Goal: Information Seeking & Learning: Learn about a topic

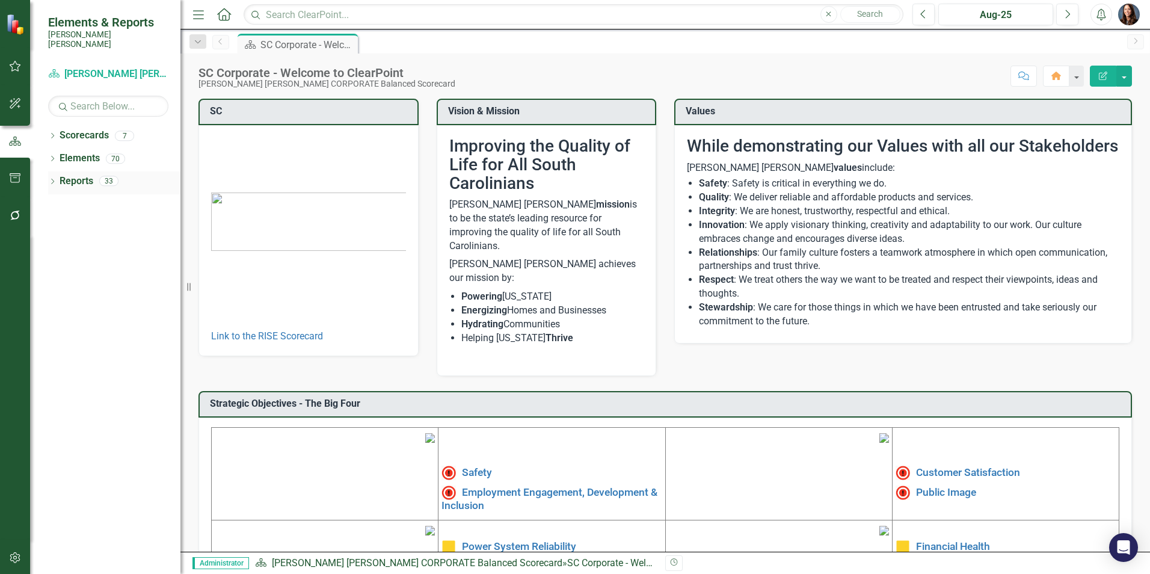
click at [52, 179] on icon "Dropdown" at bounding box center [52, 182] width 8 height 7
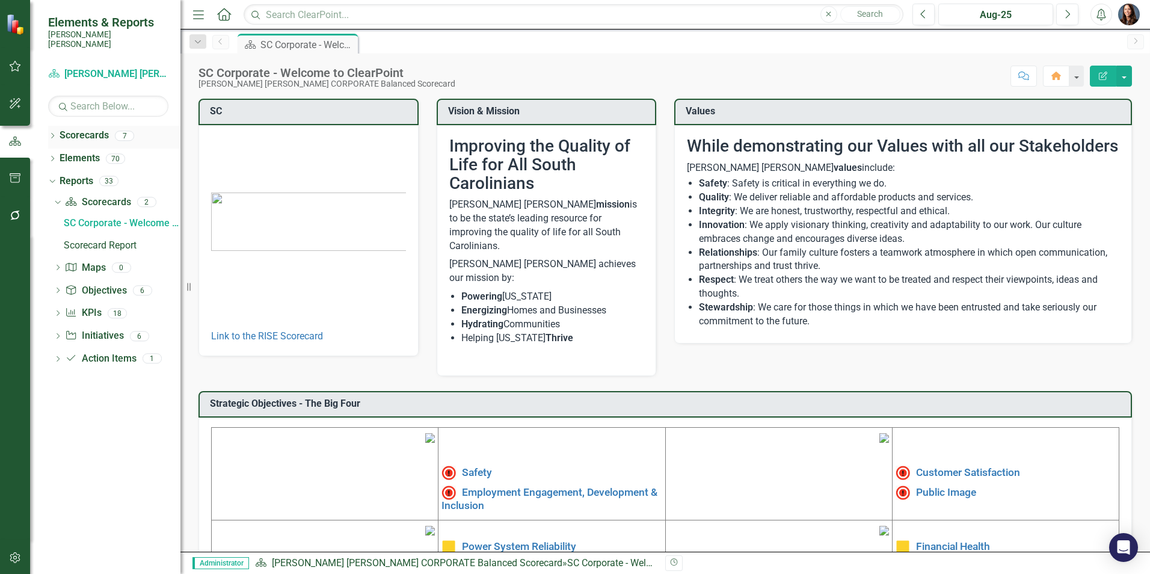
click at [54, 134] on icon "Dropdown" at bounding box center [52, 137] width 8 height 7
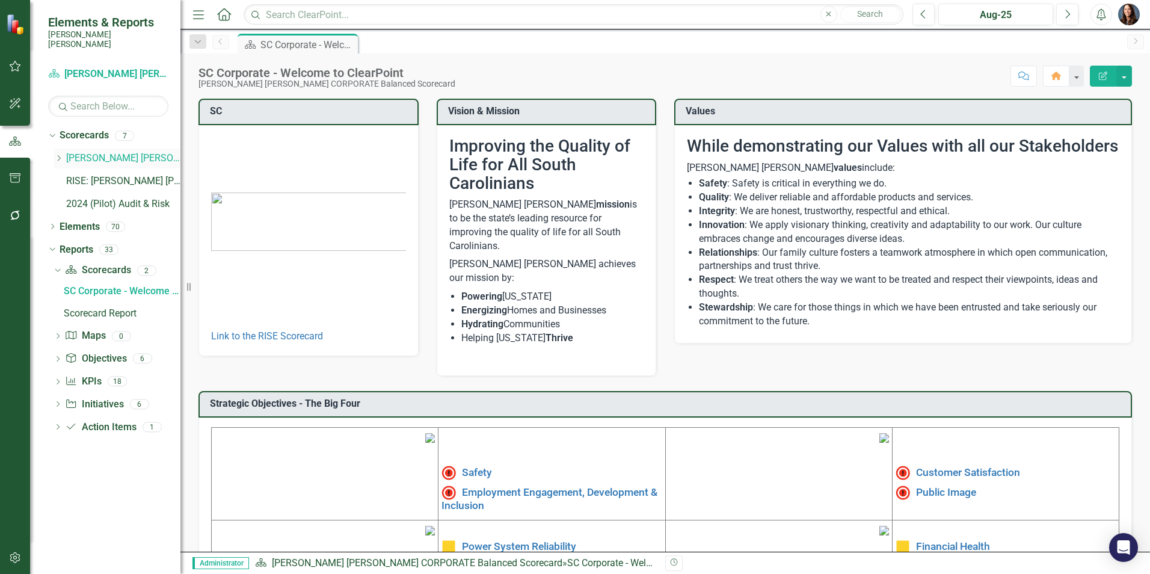
click at [58, 155] on icon at bounding box center [59, 158] width 3 height 6
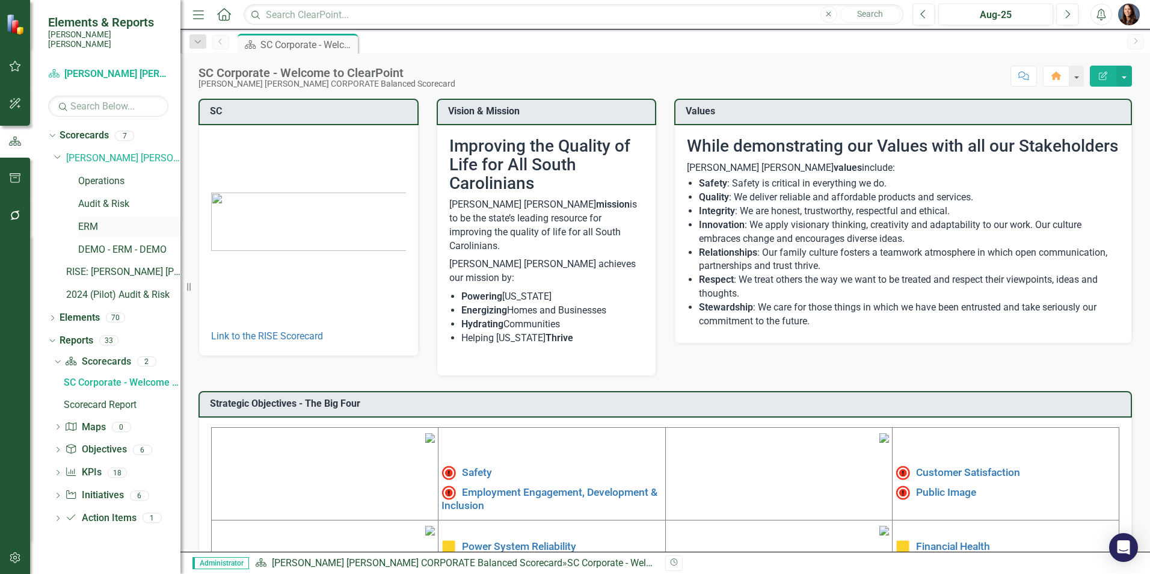
click at [88, 220] on link "ERM" at bounding box center [129, 227] width 102 height 14
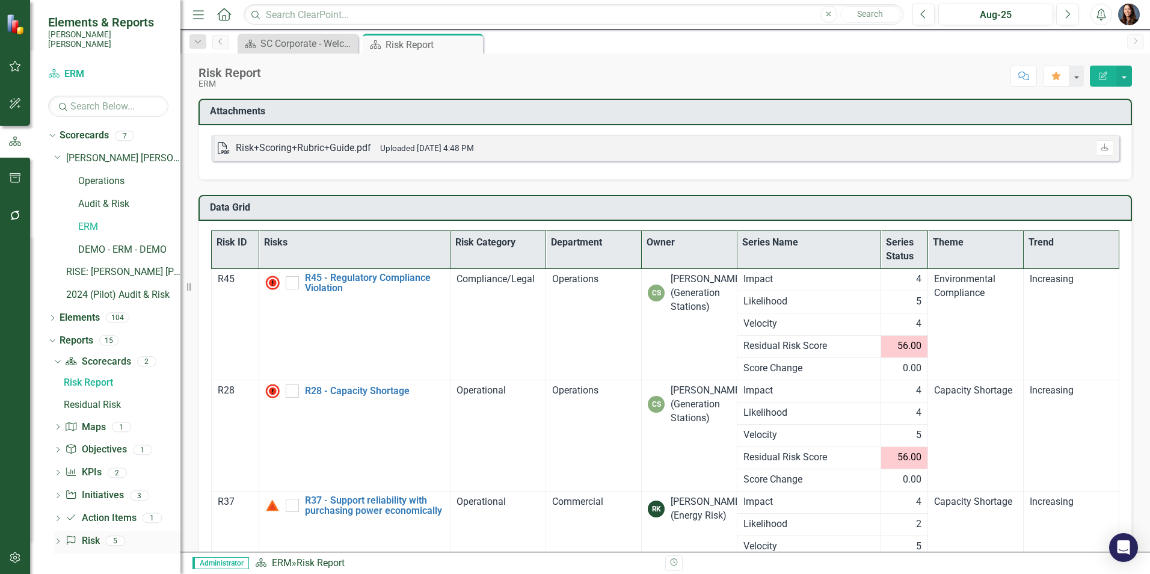
click at [57, 539] on icon "Dropdown" at bounding box center [58, 542] width 8 height 7
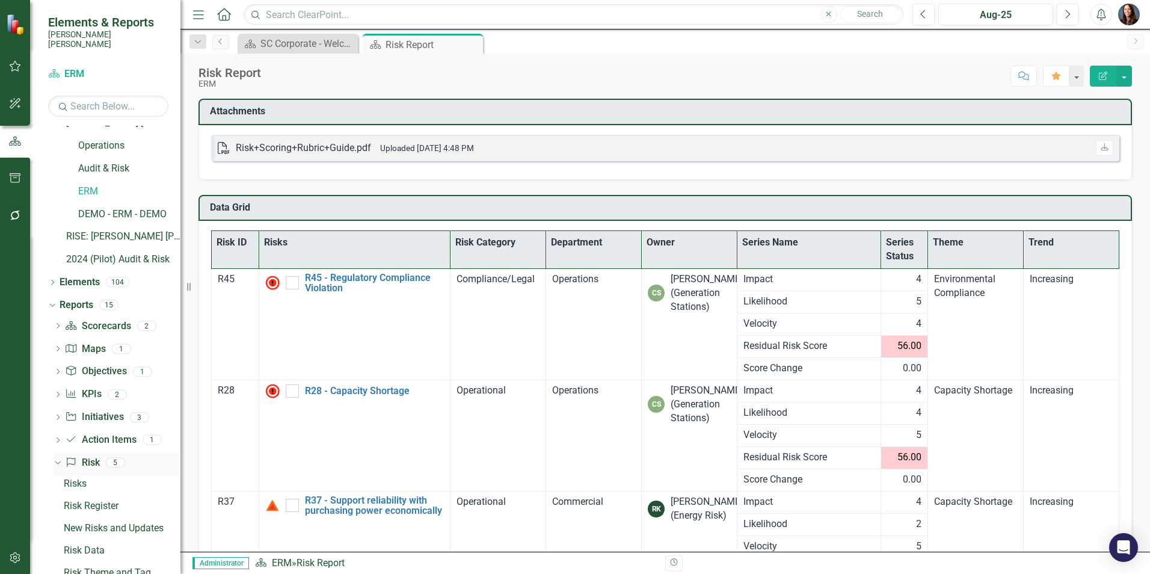
scroll to position [55, 0]
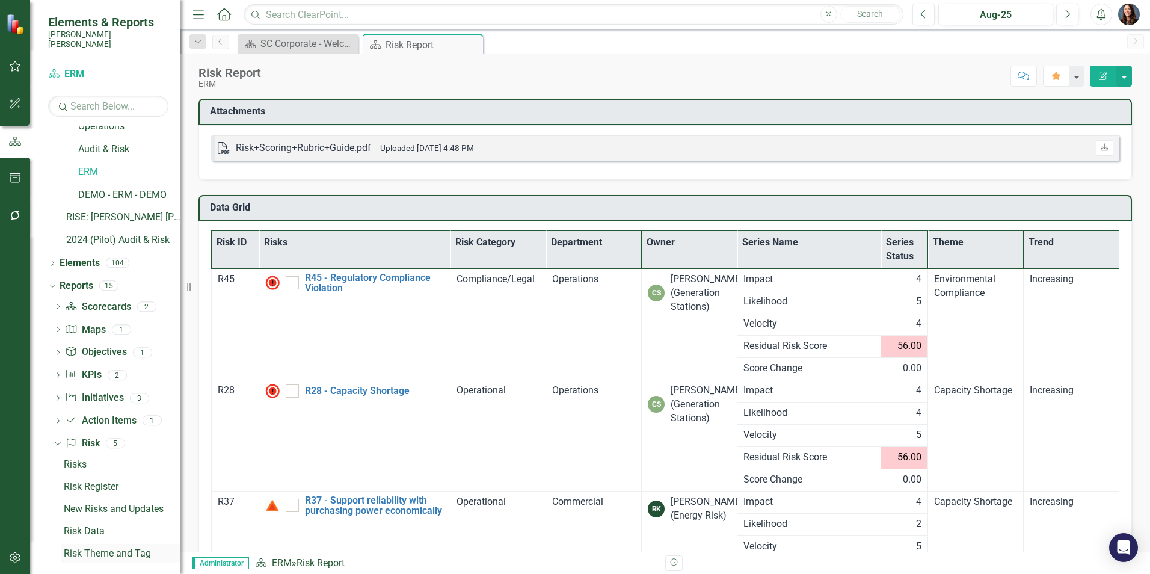
click at [111, 548] on div "Risk Theme and Tag" at bounding box center [122, 553] width 117 height 11
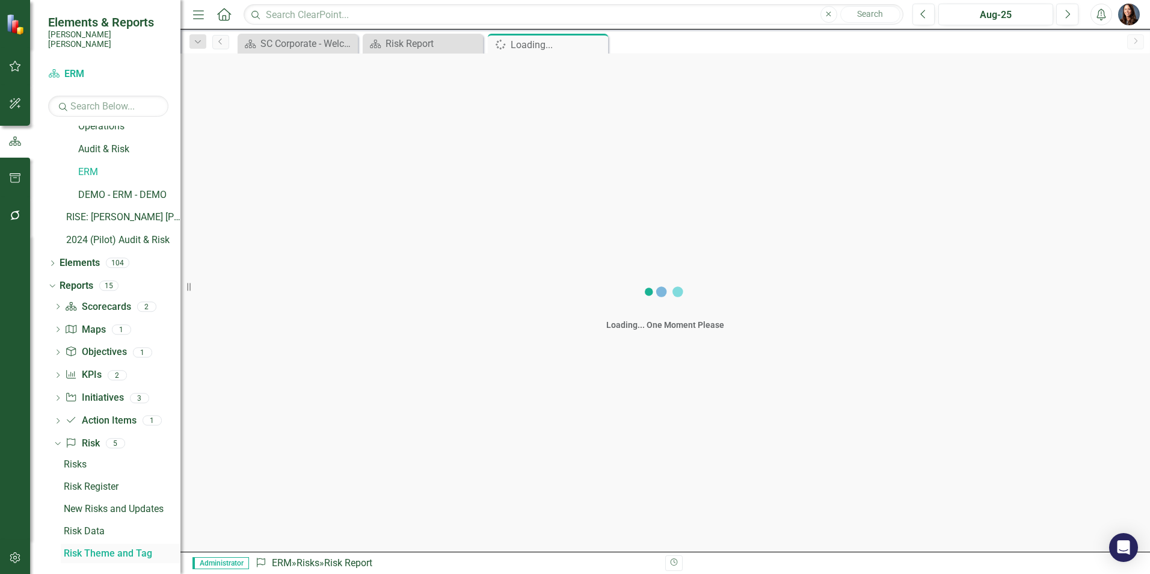
scroll to position [34, 0]
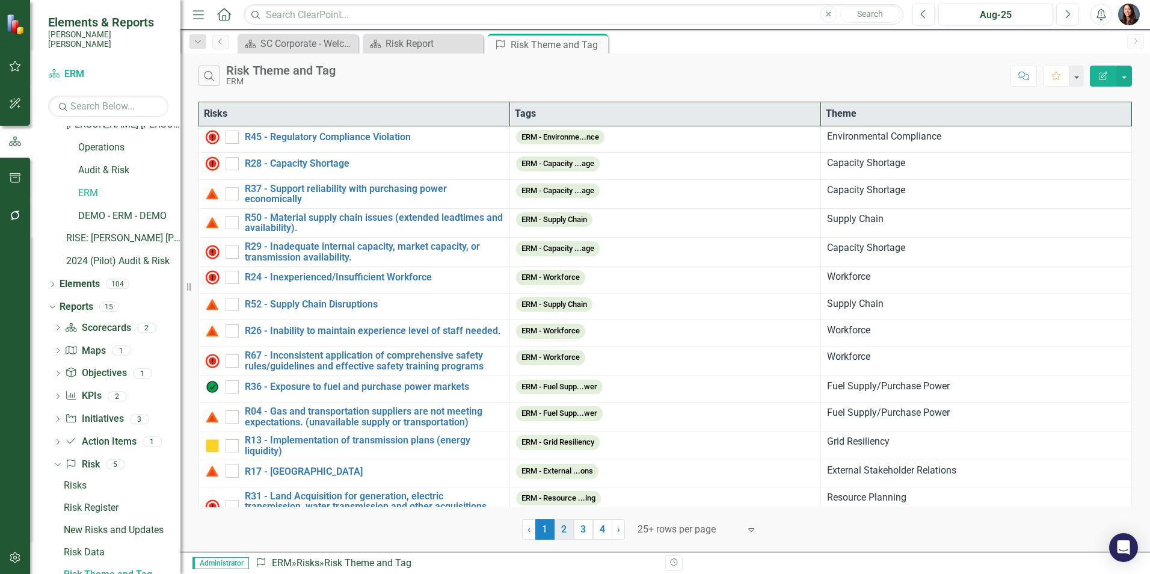
click at [567, 529] on link "2" at bounding box center [563, 529] width 19 height 20
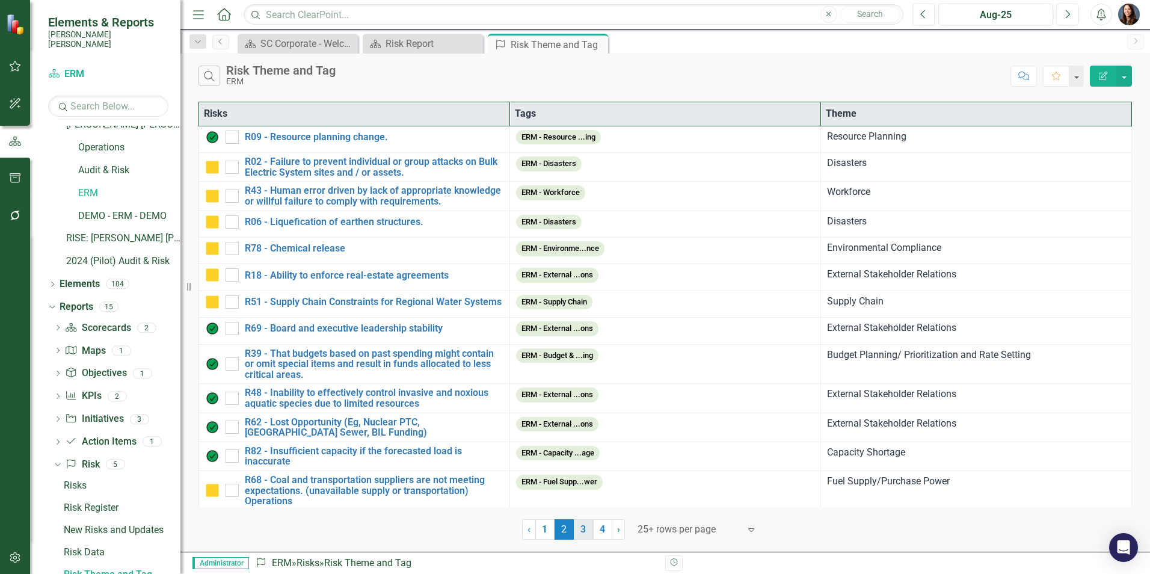
click at [583, 534] on link "3" at bounding box center [583, 529] width 19 height 20
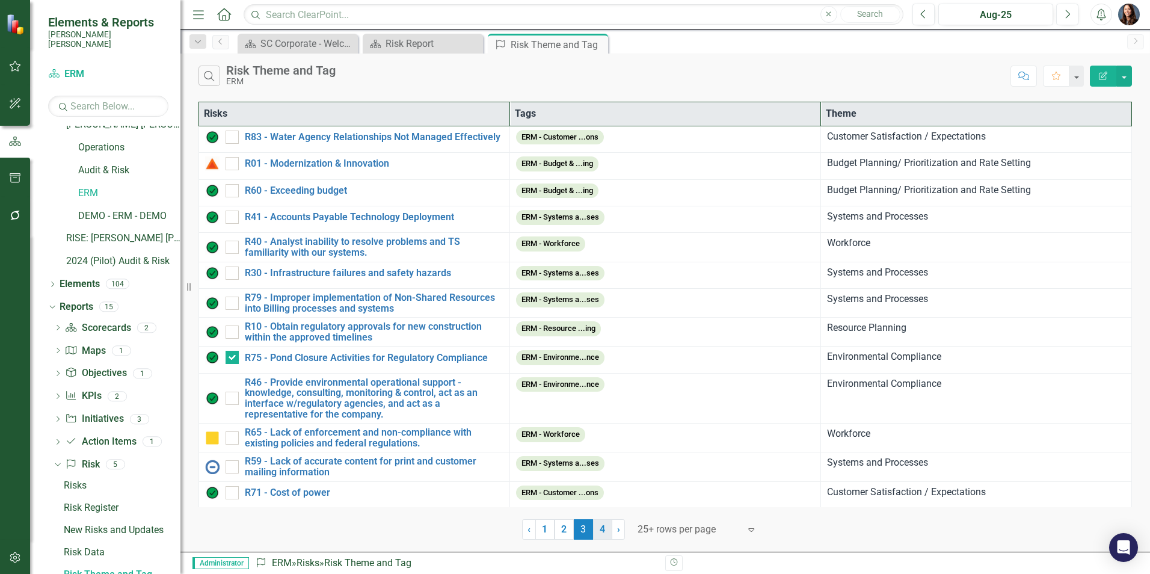
click at [601, 527] on link "4" at bounding box center [602, 529] width 19 height 20
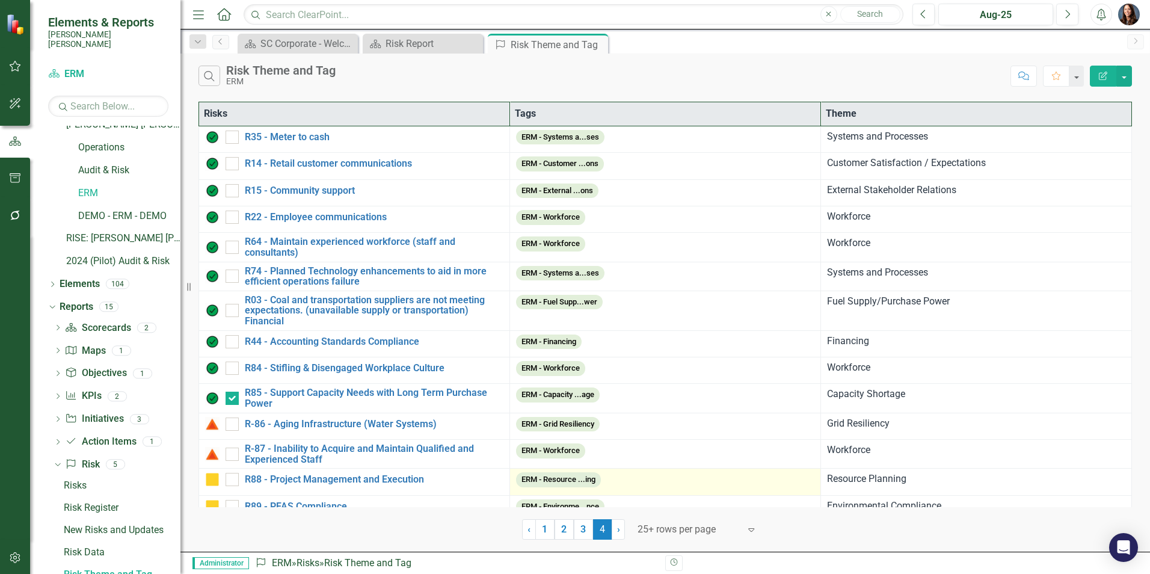
scroll to position [15, 0]
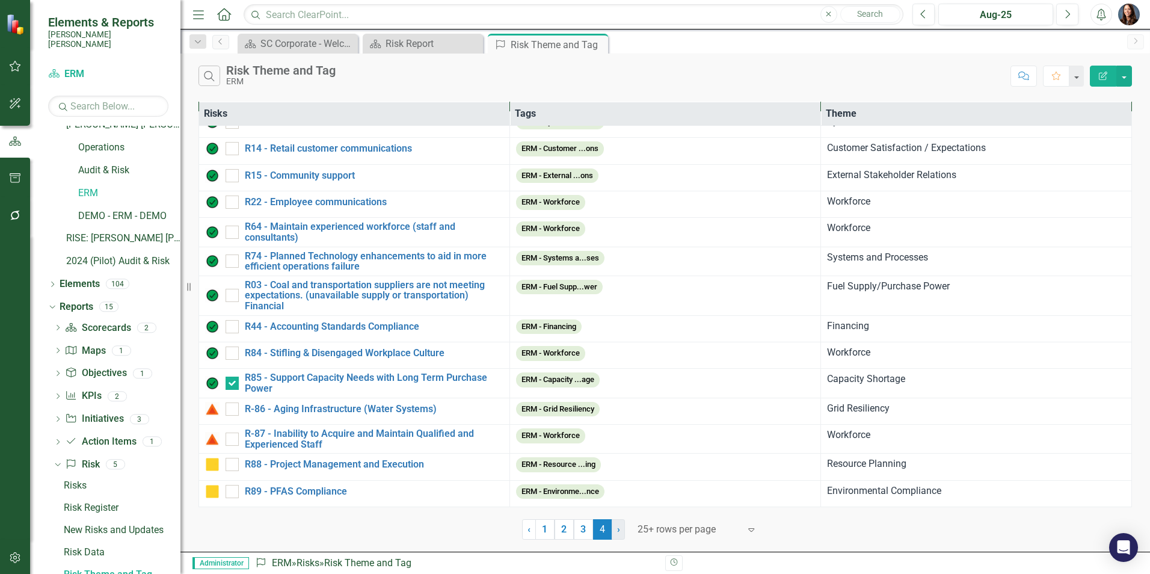
click at [617, 531] on span "›" at bounding box center [618, 528] width 3 height 11
click at [619, 532] on link "› Next" at bounding box center [618, 529] width 13 height 20
click at [79, 547] on div "Risk Data" at bounding box center [122, 552] width 117 height 11
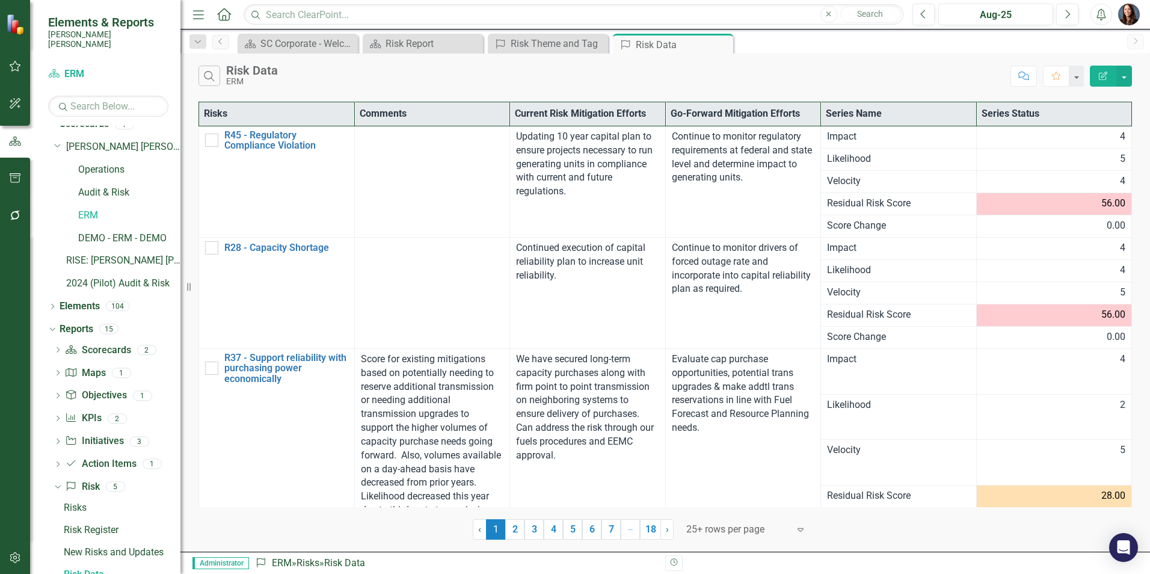
click at [231, 113] on th "Risks" at bounding box center [277, 114] width 156 height 24
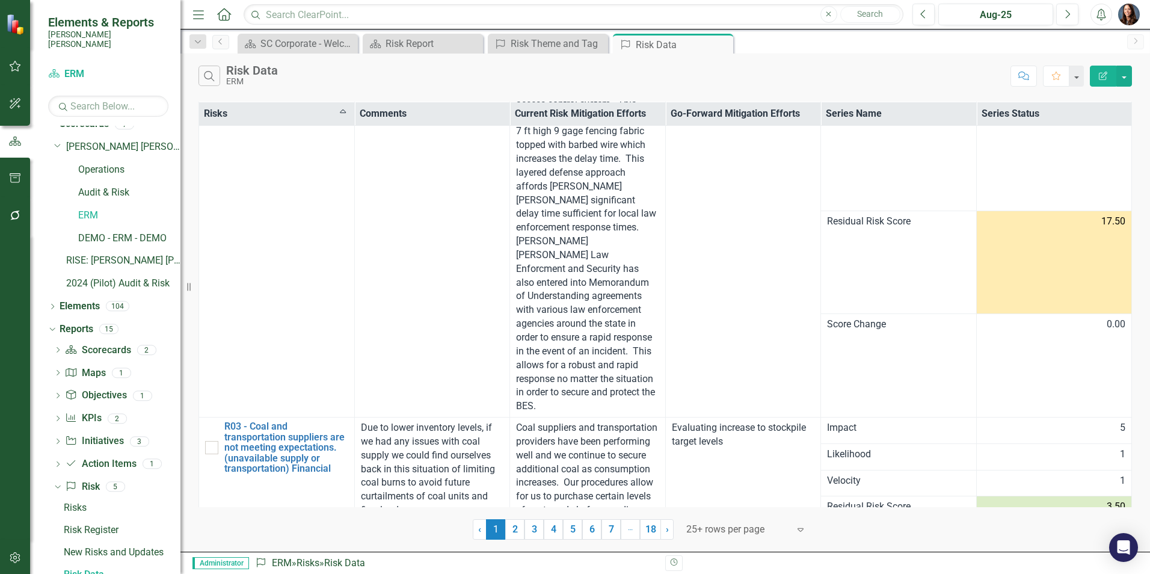
scroll to position [573, 0]
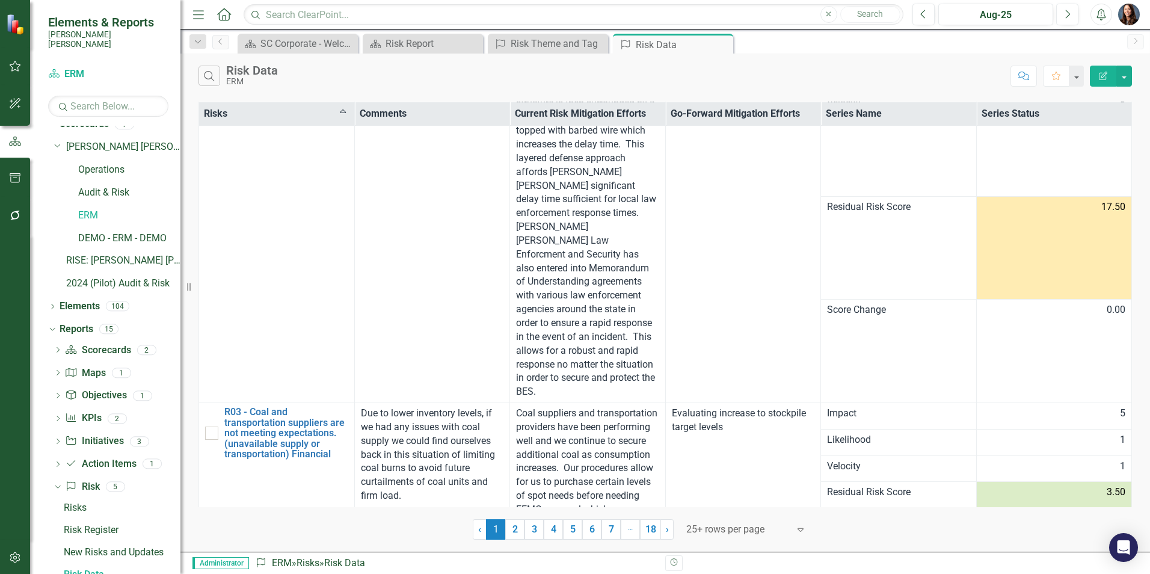
click at [777, 532] on div at bounding box center [737, 529] width 102 height 16
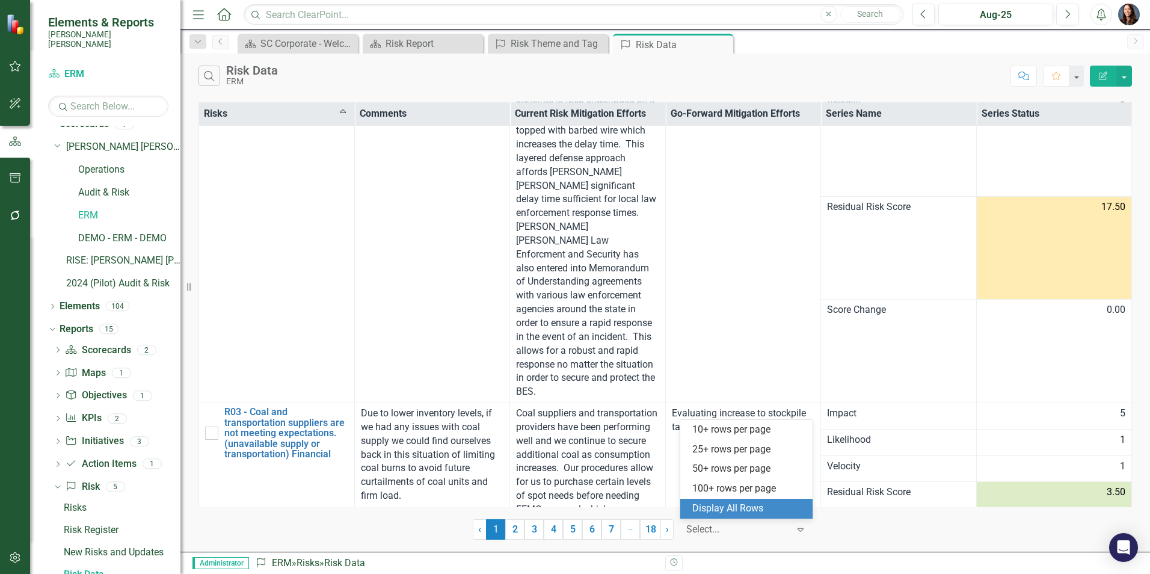
click at [755, 509] on div "Display All Rows" at bounding box center [748, 509] width 113 height 14
click at [755, 509] on td "Evaluating increase to stockpile target levels" at bounding box center [743, 469] width 156 height 132
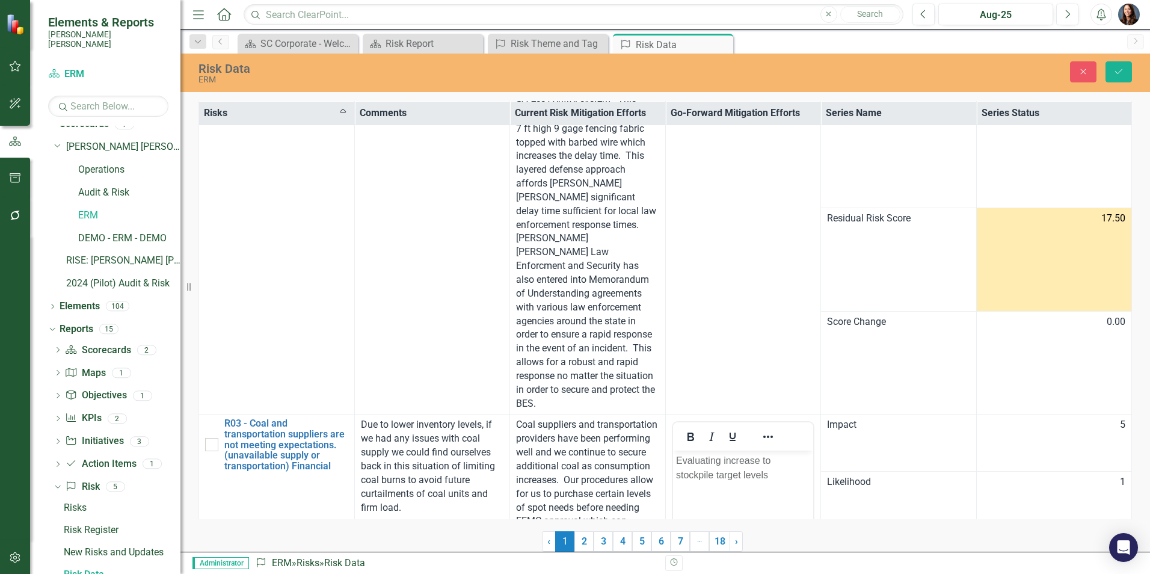
scroll to position [0, 0]
click at [1085, 72] on icon "Close" at bounding box center [1083, 71] width 11 height 8
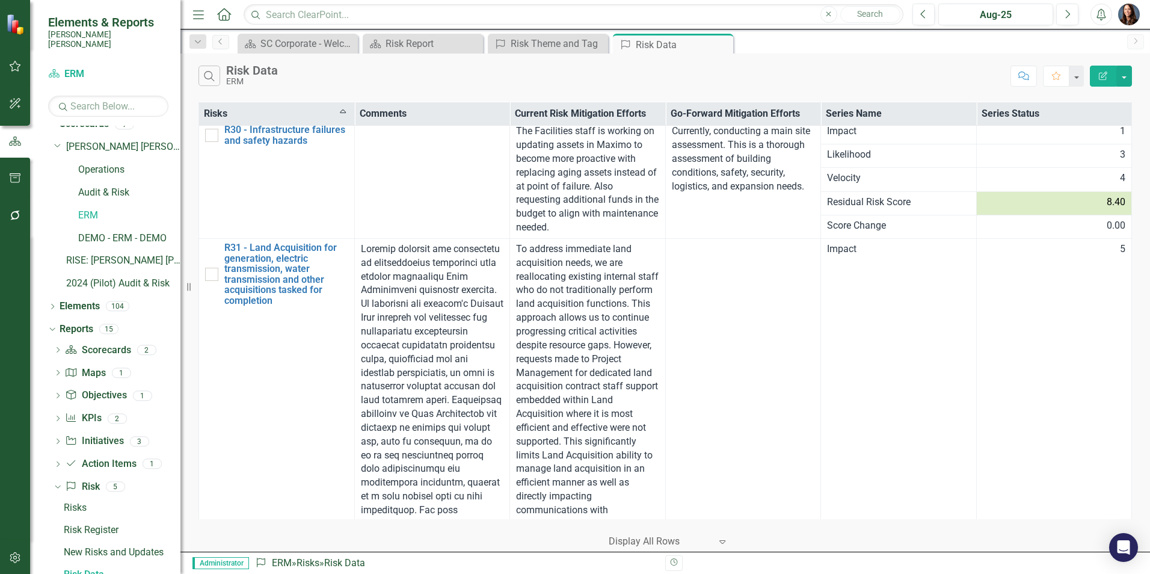
scroll to position [5312, 0]
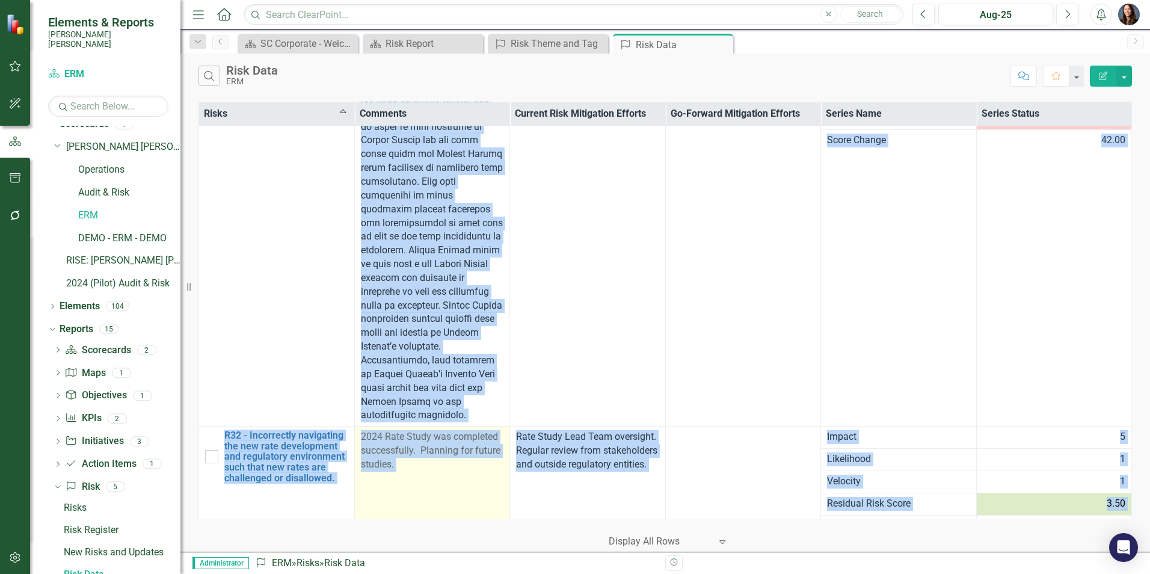
scroll to position [6610, 0]
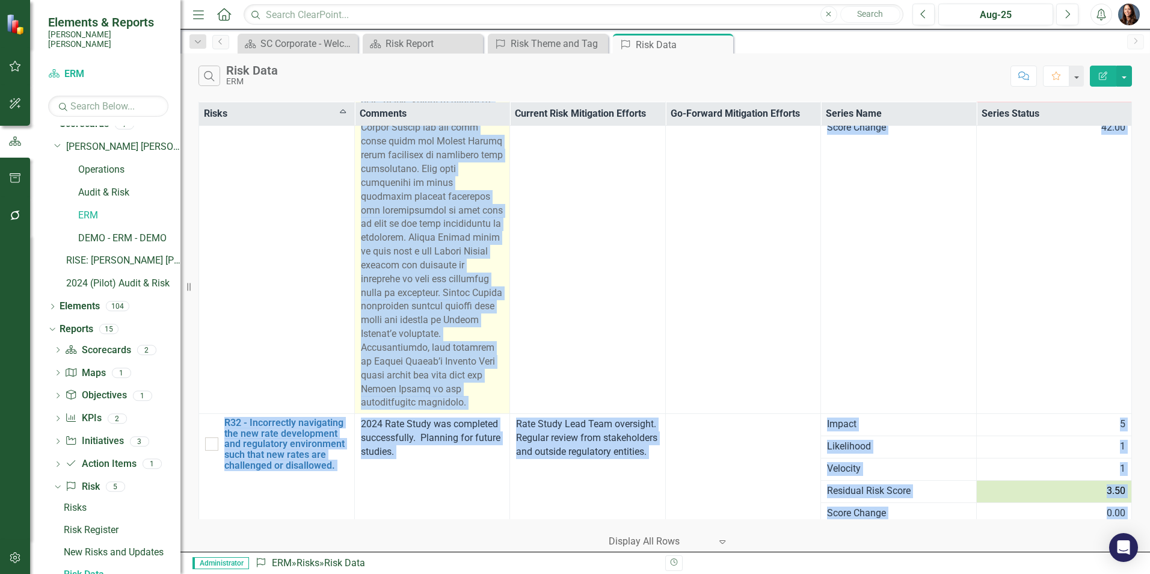
drag, startPoint x: 360, startPoint y: 183, endPoint x: 491, endPoint y: 361, distance: 221.1
copy span "Project quantity and complexity is substantially increasing with limited additi…"
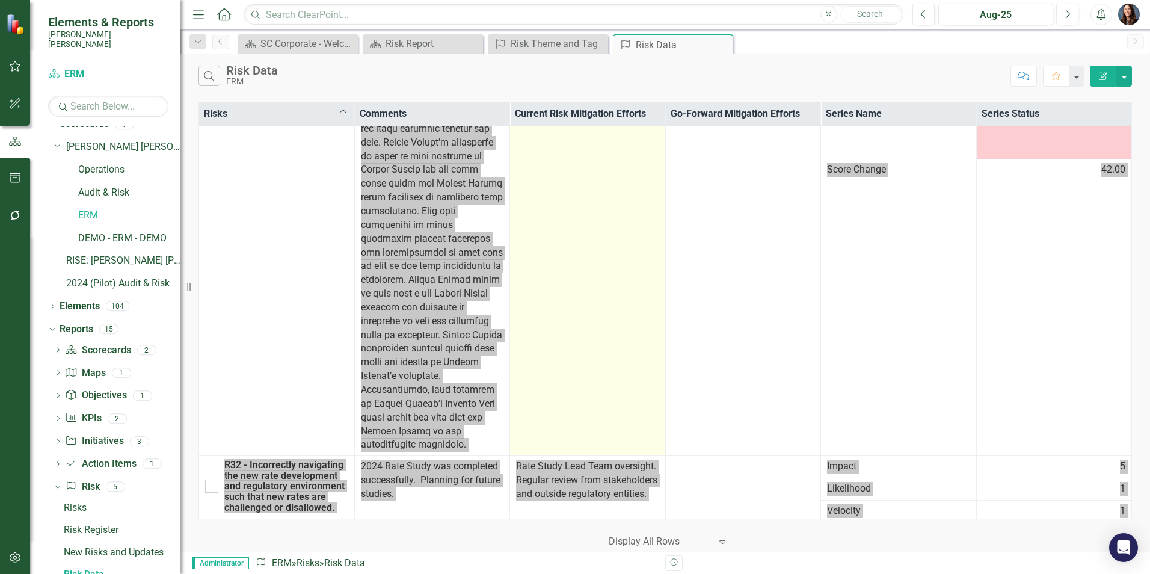
scroll to position [6310, 0]
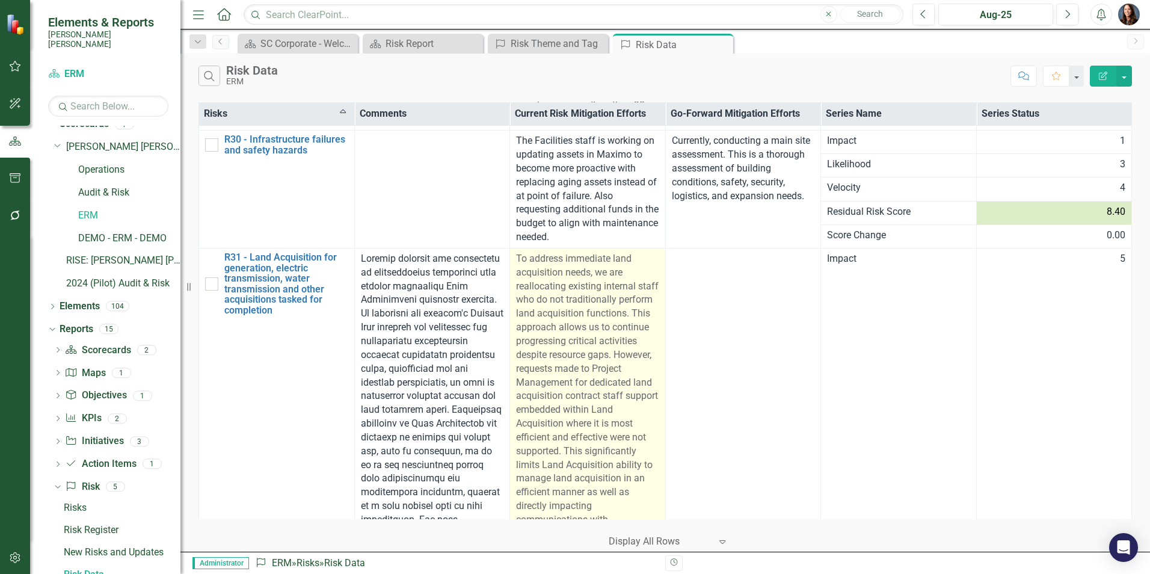
scroll to position [5227, 0]
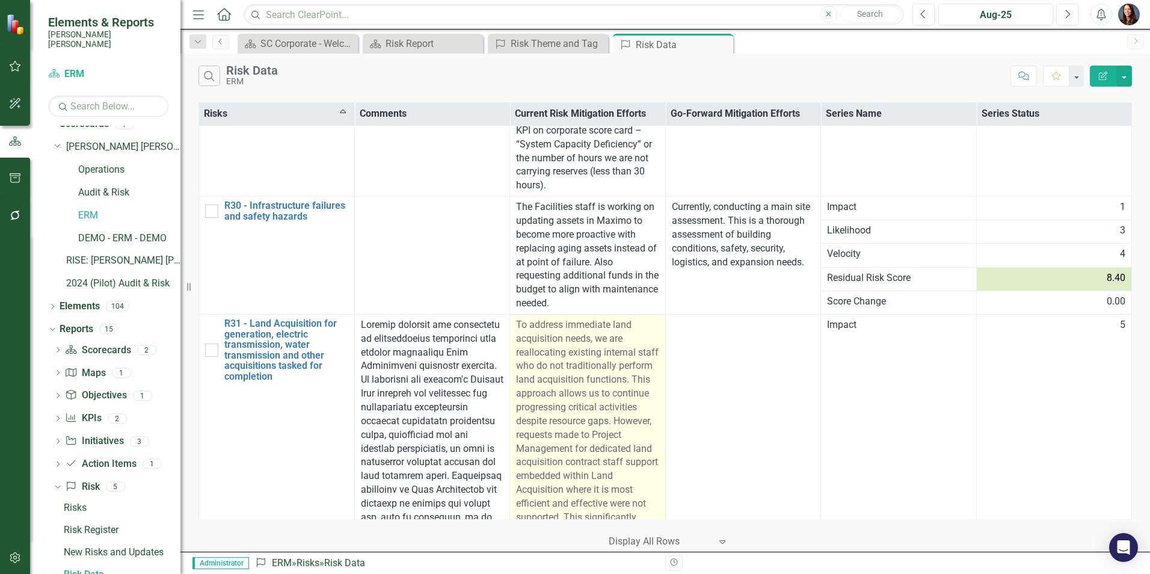
click at [548, 318] on p "To address immediate land acquisition needs, we are reallocating existing inter…" at bounding box center [587, 496] width 143 height 357
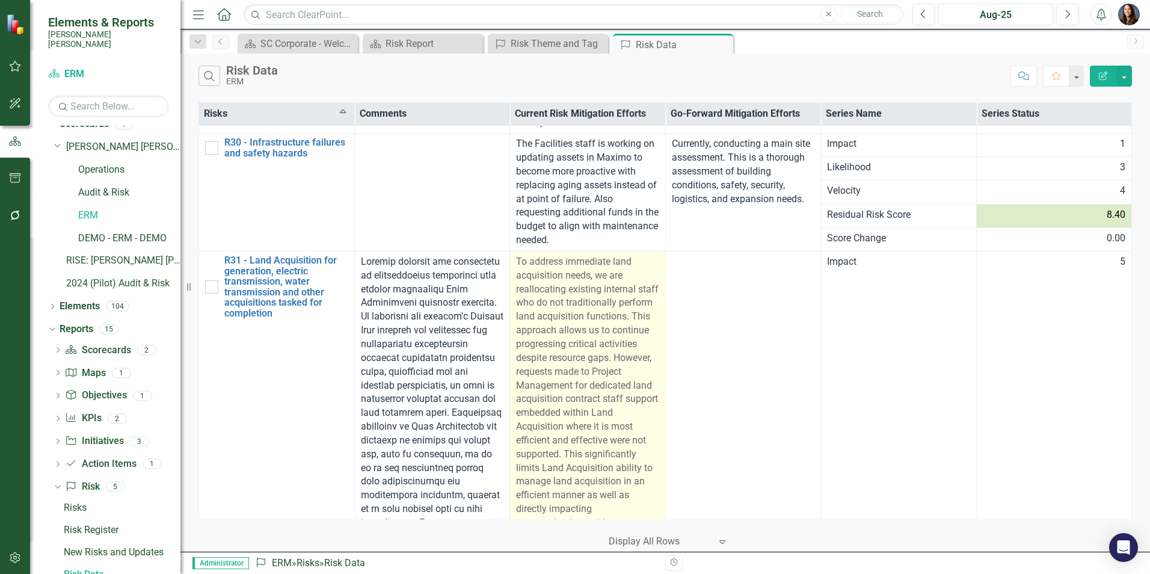
scroll to position [5287, 0]
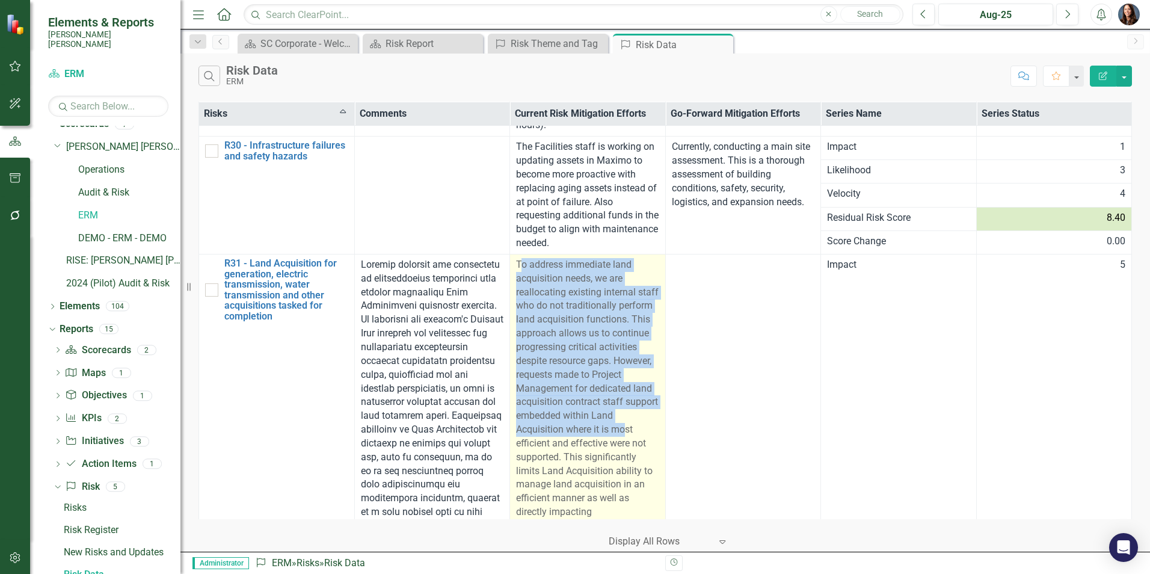
drag, startPoint x: 516, startPoint y: 209, endPoint x: 625, endPoint y: 386, distance: 208.1
click at [625, 388] on p "To address immediate land acquisition needs, we are reallocating existing inter…" at bounding box center [587, 436] width 143 height 357
drag, startPoint x: 625, startPoint y: 386, endPoint x: 577, endPoint y: 349, distance: 60.4
click at [578, 350] on p "To address immediate land acquisition needs, we are reallocating existing inter…" at bounding box center [587, 436] width 143 height 357
click at [627, 258] on p "To address immediate land acquisition needs, we are reallocating existing inter…" at bounding box center [587, 436] width 143 height 357
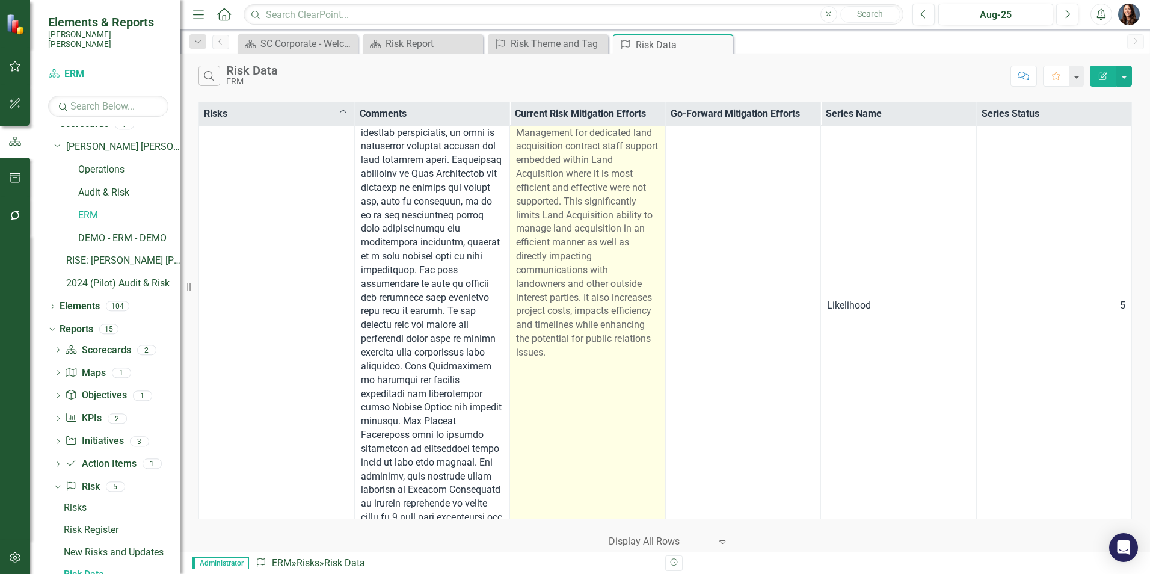
scroll to position [5558, 0]
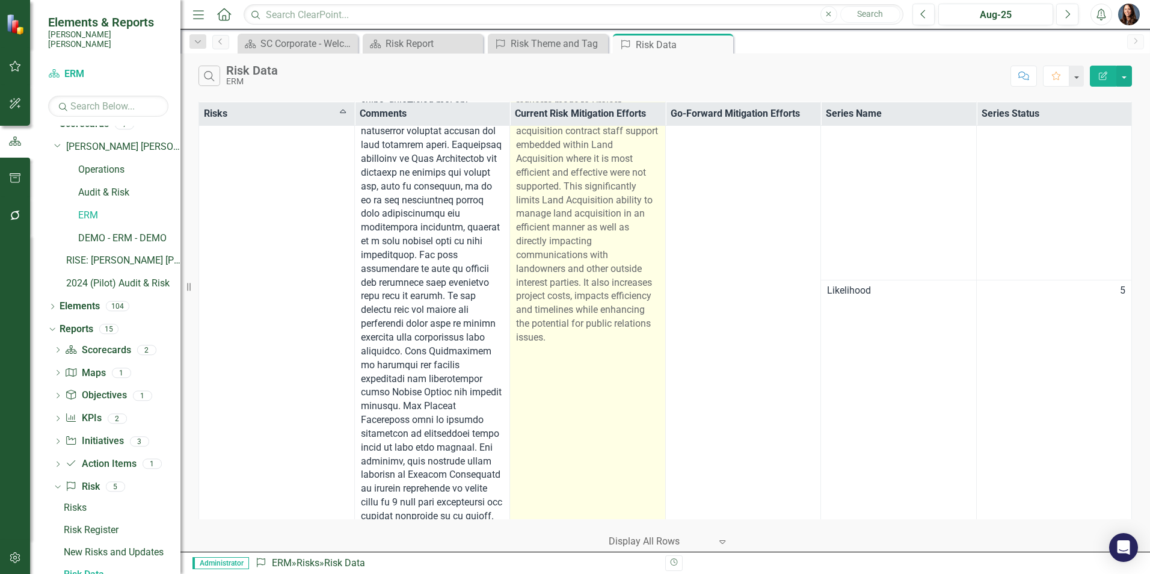
drag, startPoint x: 514, startPoint y: 206, endPoint x: 626, endPoint y: 327, distance: 165.1
drag, startPoint x: 626, startPoint y: 327, endPoint x: 568, endPoint y: 242, distance: 102.6
copy p "To address immediate land acquisition needs, we are reallocating existing inter…"
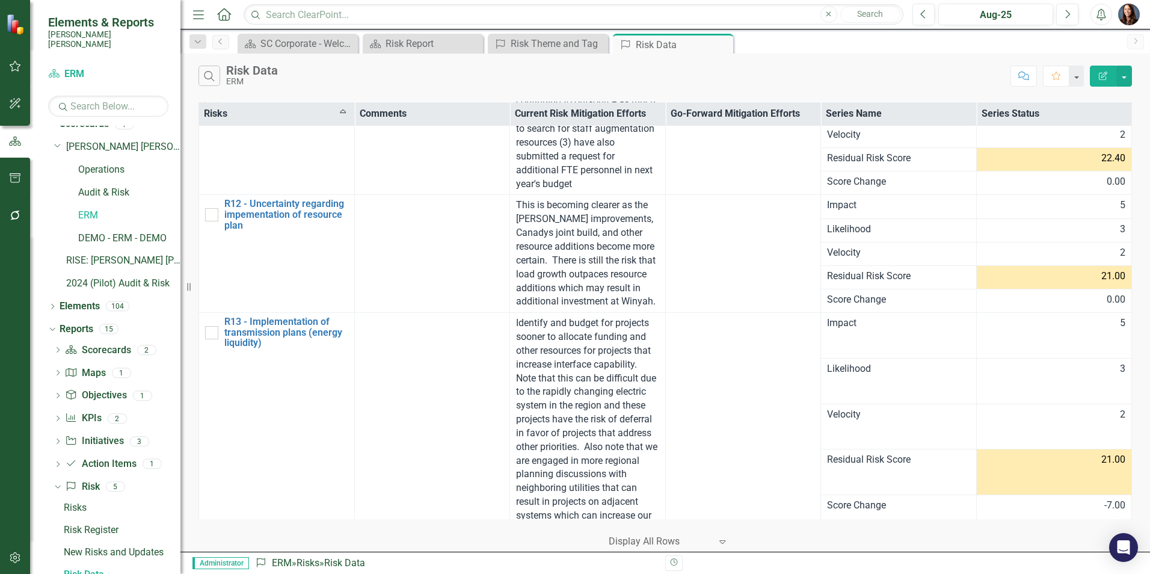
scroll to position [2190, 0]
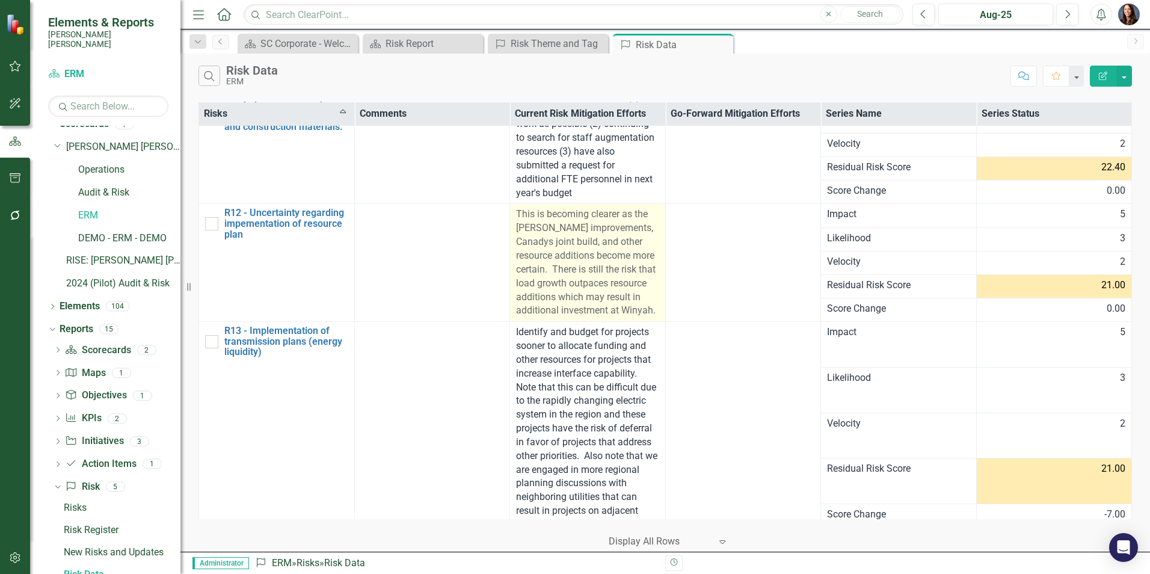
click at [574, 284] on span "This is becoming clearer as the [PERSON_NAME] improvements, Canadys joint build…" at bounding box center [586, 262] width 140 height 108
drag, startPoint x: 515, startPoint y: 210, endPoint x: 554, endPoint y: 233, distance: 44.8
click at [516, 210] on span "This is becoming clearer as the [PERSON_NAME] improvements, Canadys joint build…" at bounding box center [586, 262] width 140 height 108
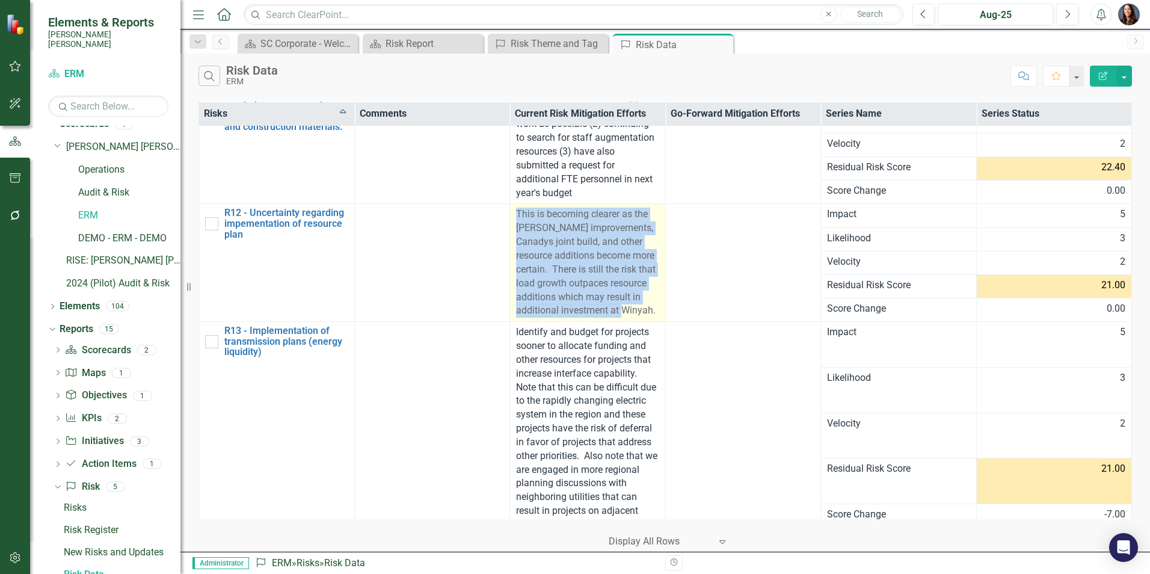
drag, startPoint x: 554, startPoint y: 233, endPoint x: 652, endPoint y: 309, distance: 124.4
click at [652, 309] on div "This is becoming clearer as the [PERSON_NAME] improvements, Canadys joint build…" at bounding box center [587, 262] width 143 height 110
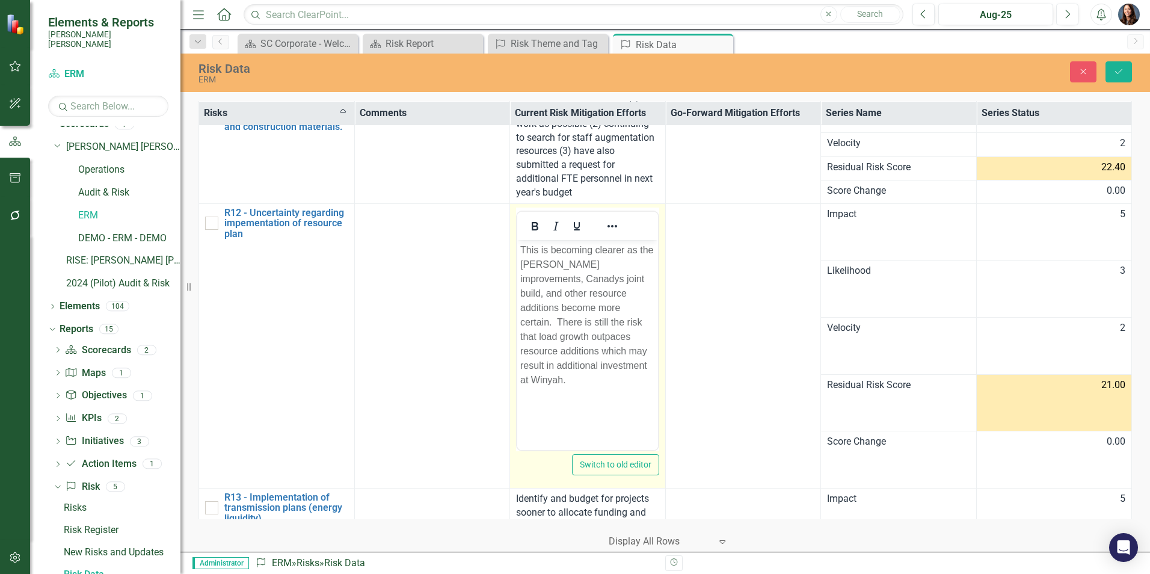
scroll to position [0, 0]
drag, startPoint x: 607, startPoint y: 276, endPoint x: 682, endPoint y: 223, distance: 91.8
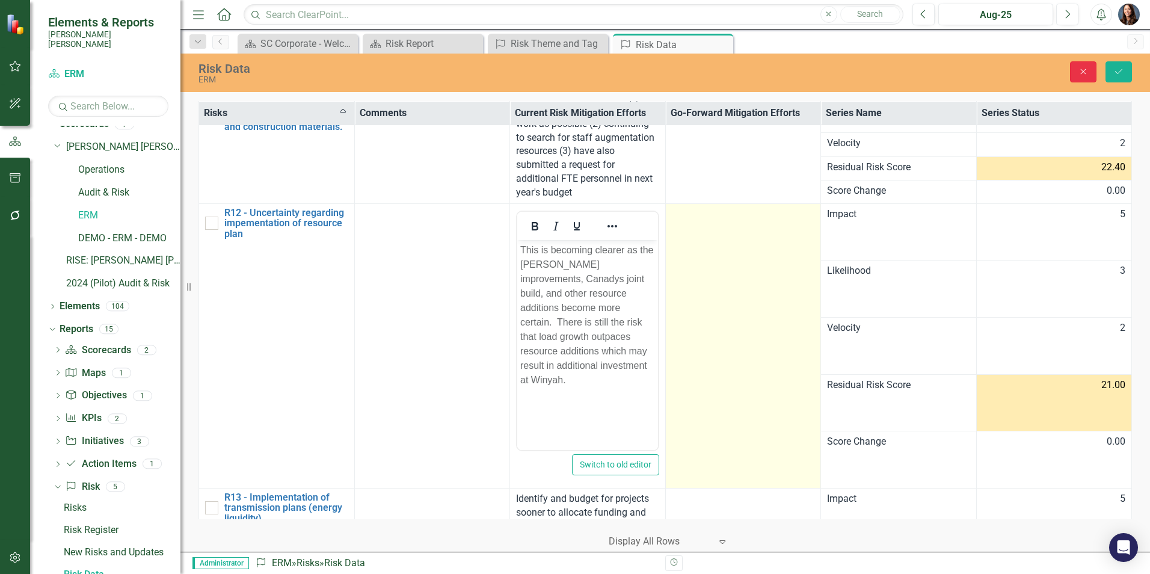
click at [1080, 70] on icon "Close" at bounding box center [1083, 71] width 11 height 8
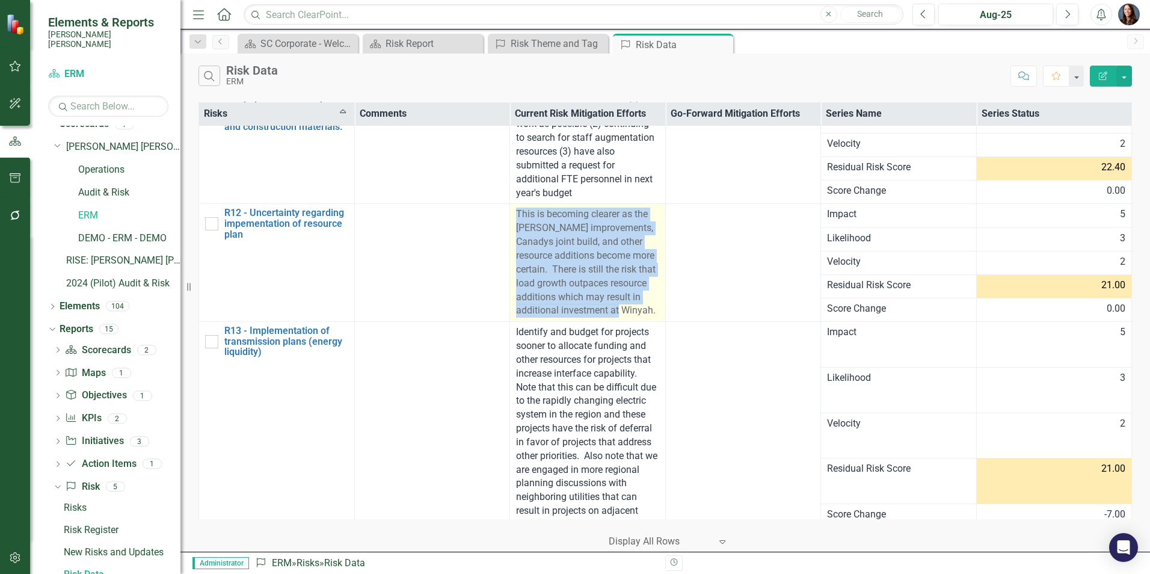
drag, startPoint x: 514, startPoint y: 211, endPoint x: 643, endPoint y: 319, distance: 168.2
click at [643, 319] on td "This is becoming clearer as the [PERSON_NAME] improvements, Canadys joint build…" at bounding box center [588, 263] width 156 height 118
drag, startPoint x: 643, startPoint y: 319, endPoint x: 576, endPoint y: 262, distance: 87.9
copy span "This is becoming clearer as the [PERSON_NAME] improvements, Canadys joint build…"
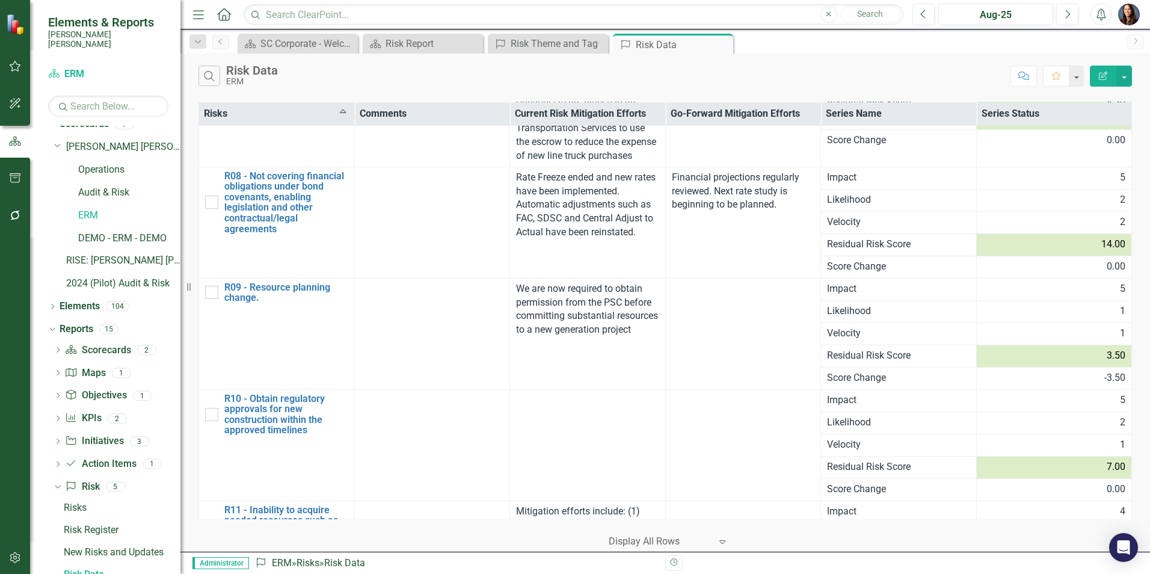
scroll to position [1769, 0]
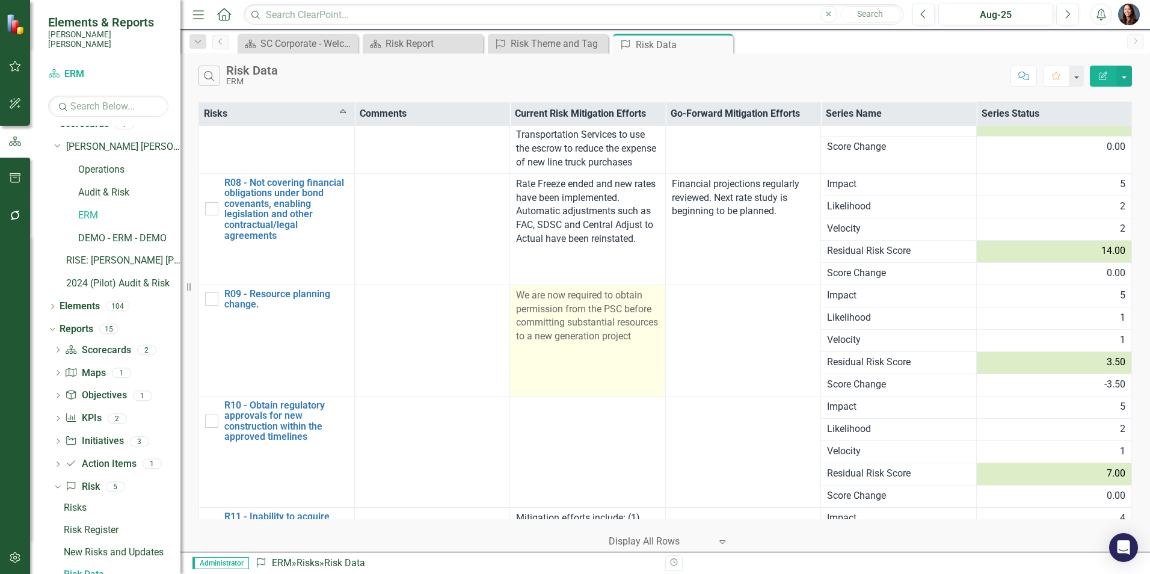
click at [505, 351] on td at bounding box center [432, 339] width 156 height 111
drag, startPoint x: 515, startPoint y: 292, endPoint x: 621, endPoint y: 354, distance: 123.2
click at [621, 343] on div "We are now required to obtain permission from the PSC before committing substan…" at bounding box center [587, 316] width 143 height 55
drag, startPoint x: 621, startPoint y: 354, endPoint x: 554, endPoint y: 316, distance: 77.3
copy span "We are now required to obtain permission from the PSC before committing substan…"
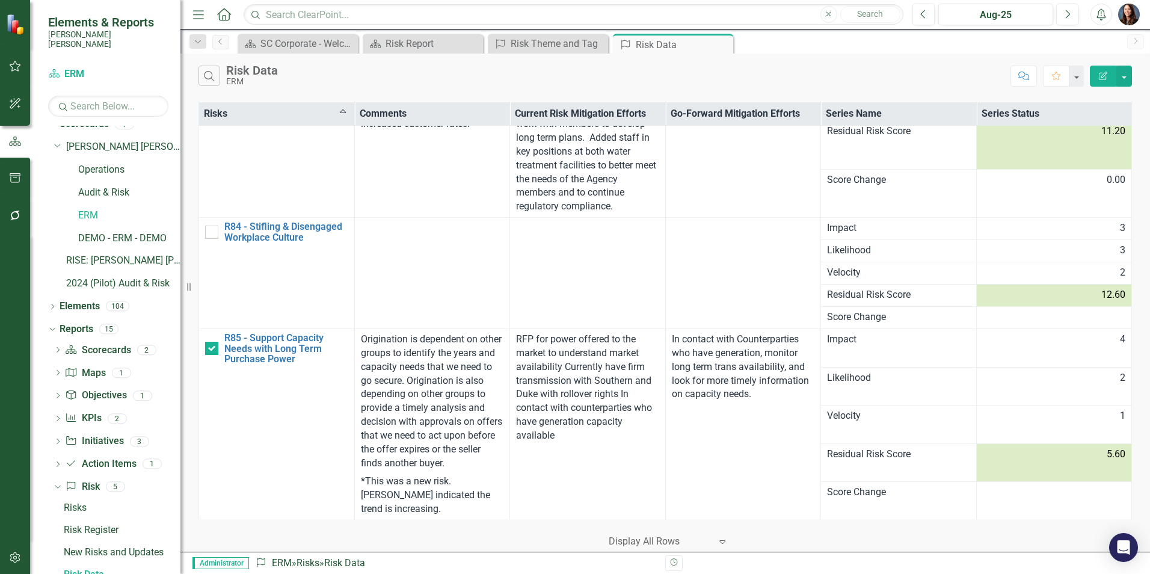
scroll to position [16618, 0]
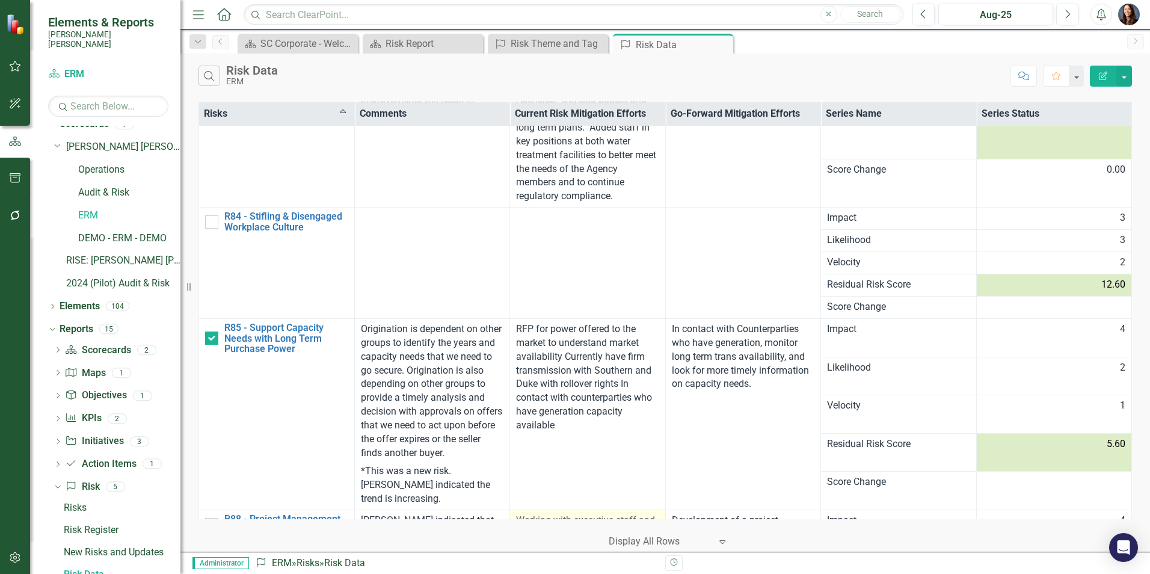
click at [547, 514] on div "Working with executive staff and other departments within [PERSON_NAME] [PERSON…" at bounding box center [587, 569] width 143 height 110
drag, startPoint x: 515, startPoint y: 270, endPoint x: 610, endPoint y: 360, distance: 131.5
click at [610, 514] on div "Working with executive staff and other departments within [PERSON_NAME] [PERSON…" at bounding box center [587, 569] width 143 height 110
drag, startPoint x: 610, startPoint y: 360, endPoint x: 534, endPoint y: 312, distance: 89.8
copy span "Working with executive staff and other departments within [PERSON_NAME] [PERSON…"
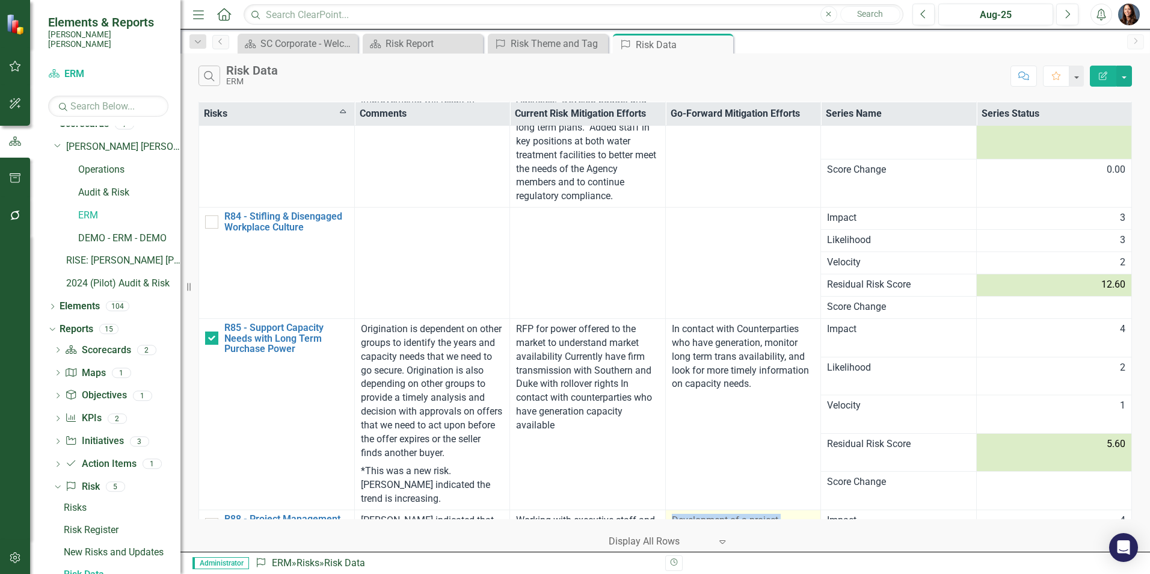
drag, startPoint x: 668, startPoint y: 272, endPoint x: 729, endPoint y: 328, distance: 83.0
click at [729, 514] on div "Development of a project management program that will manage and oversee all RW…" at bounding box center [743, 548] width 143 height 69
copy span "Development of a project management program that will manage and oversee all RW…"
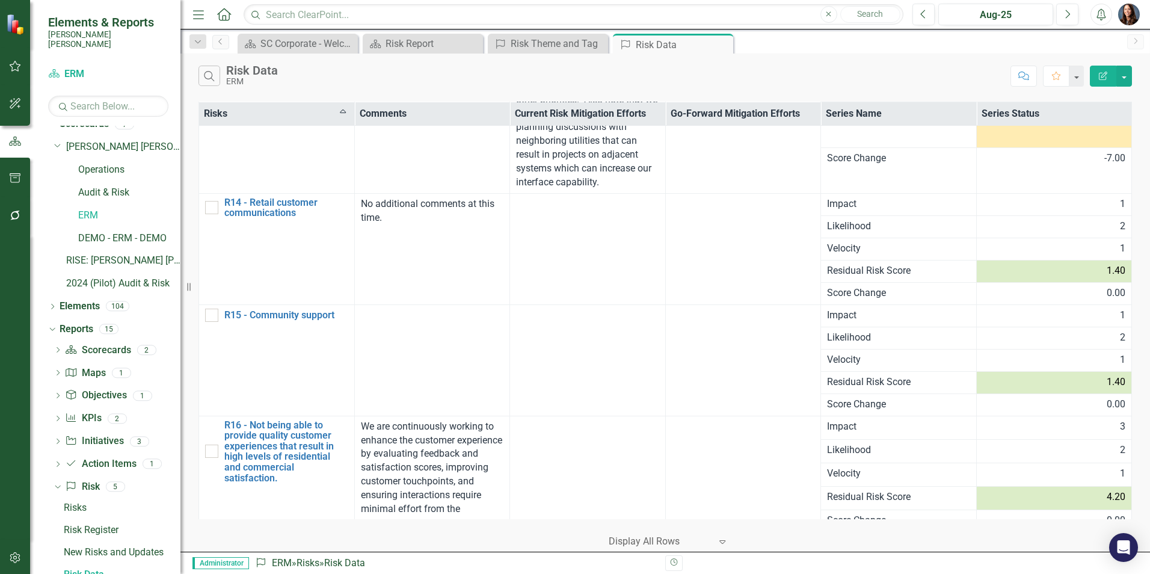
scroll to position [2246, 0]
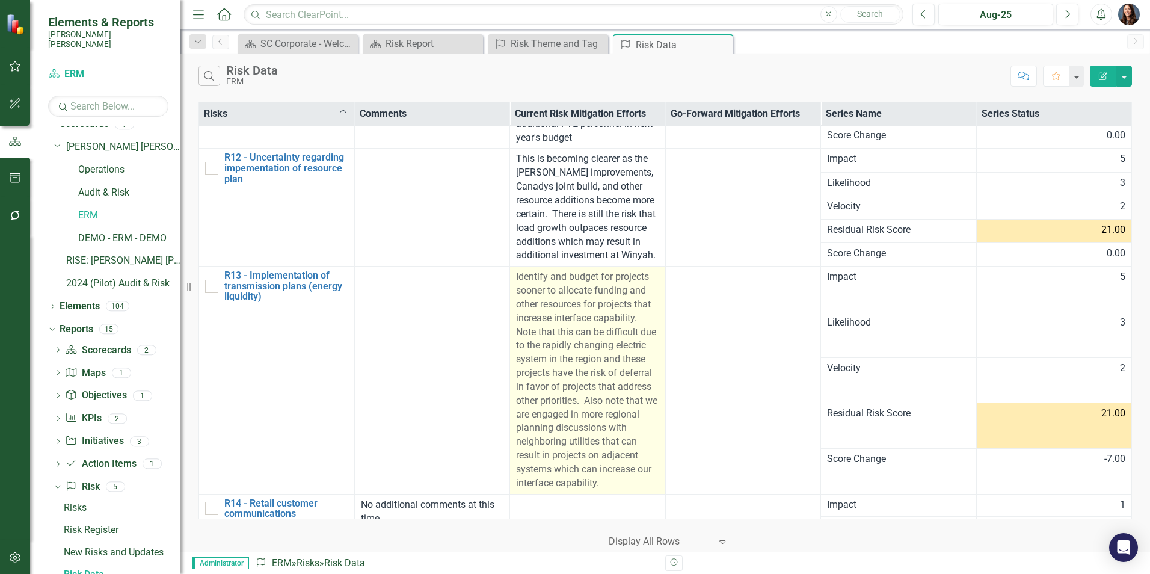
click at [588, 325] on div "Identify and budget for projects sooner to allocate funding and other resources…" at bounding box center [587, 380] width 143 height 220
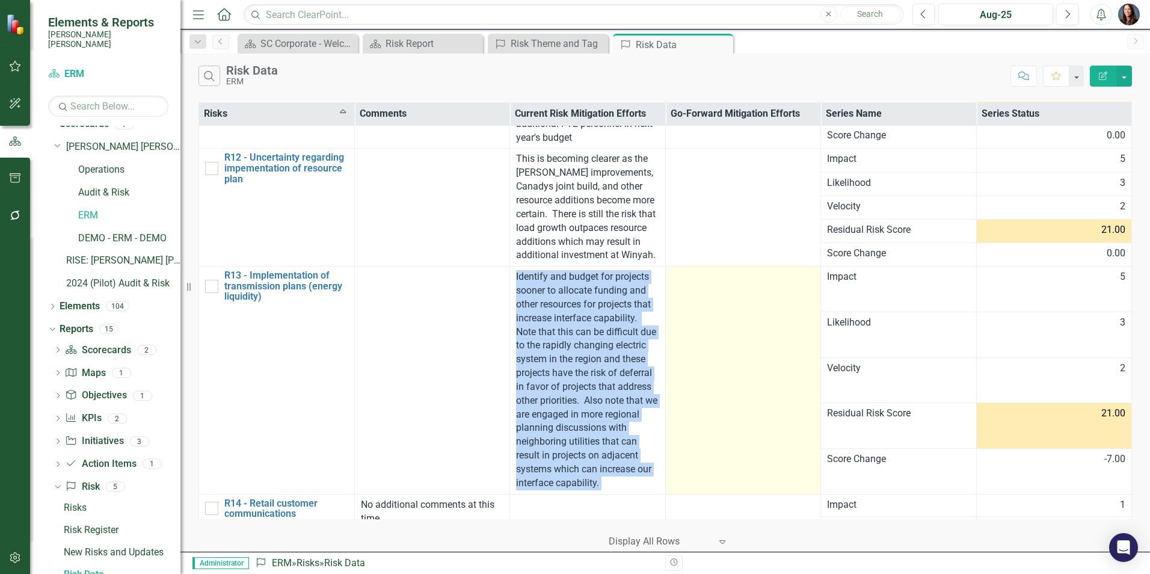
drag, startPoint x: 514, startPoint y: 275, endPoint x: 687, endPoint y: 456, distance: 250.5
click at [687, 312] on tr "R13 - Implementation of transmission plans (energy liquidity) Link Map View Lin…" at bounding box center [665, 289] width 933 height 46
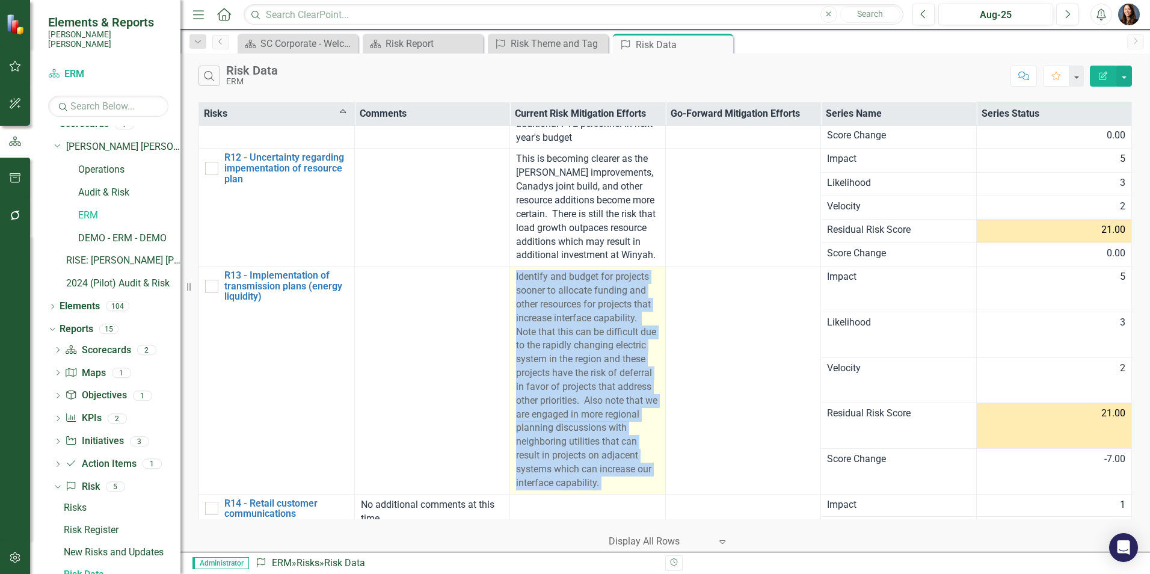
copy tr "Identify and budget for projects sooner to allocate funding and other resources…"
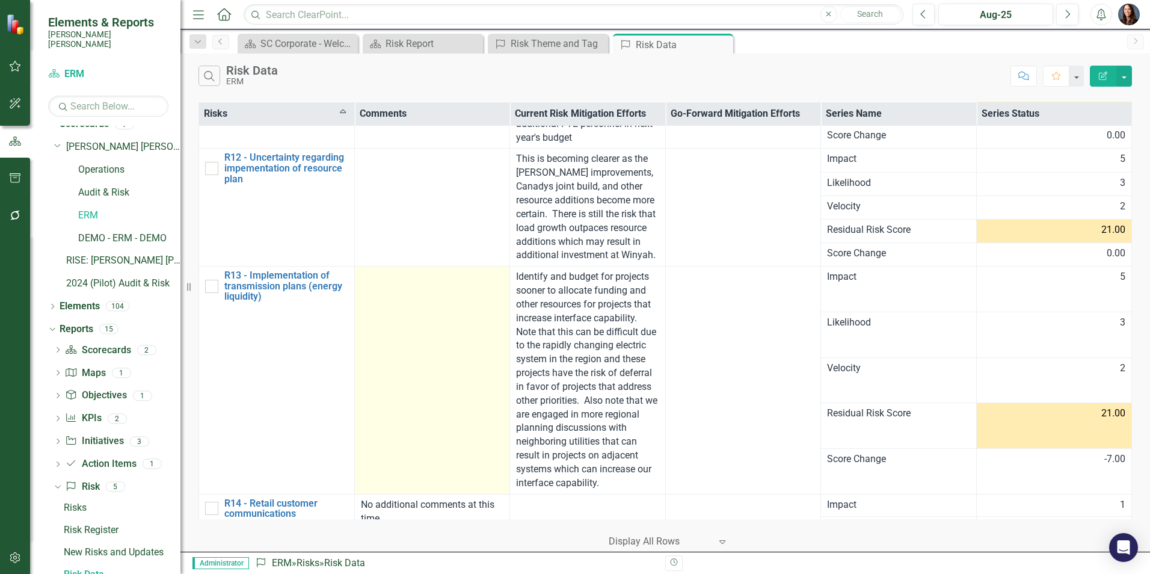
click at [437, 339] on td at bounding box center [432, 380] width 156 height 228
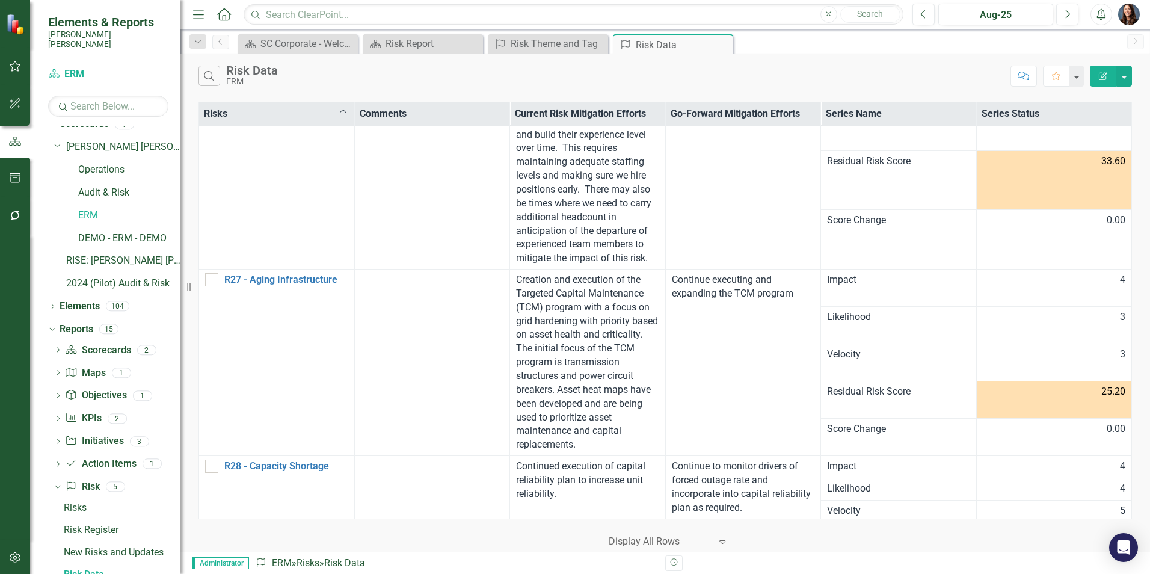
scroll to position [4290, 0]
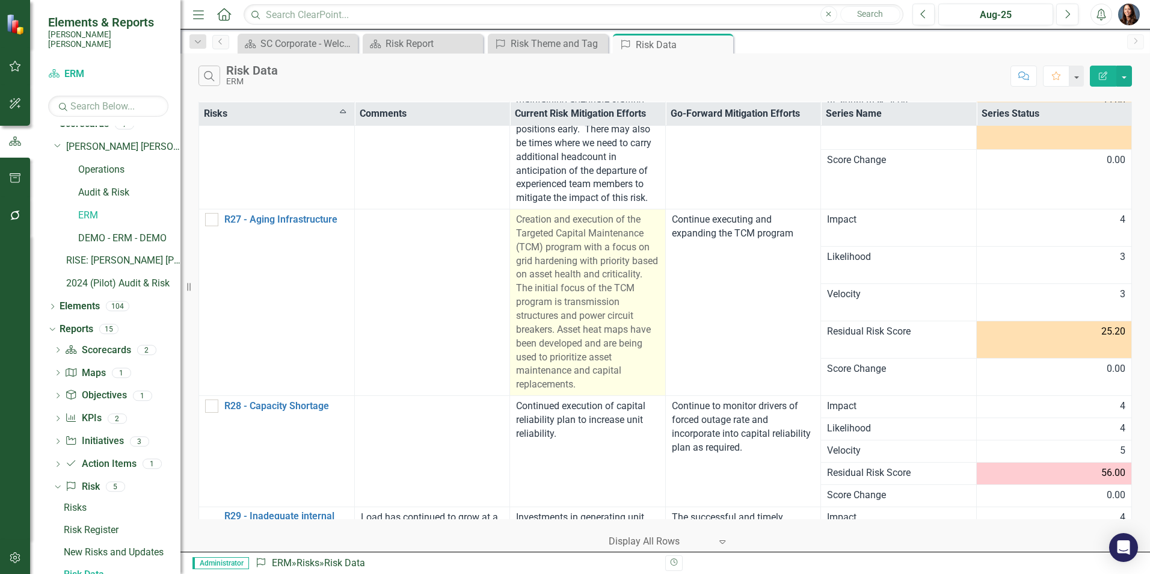
click at [557, 265] on span "Creation and execution of the Targeted Capital Maintenance (TCM) program with a…" at bounding box center [587, 301] width 142 height 176
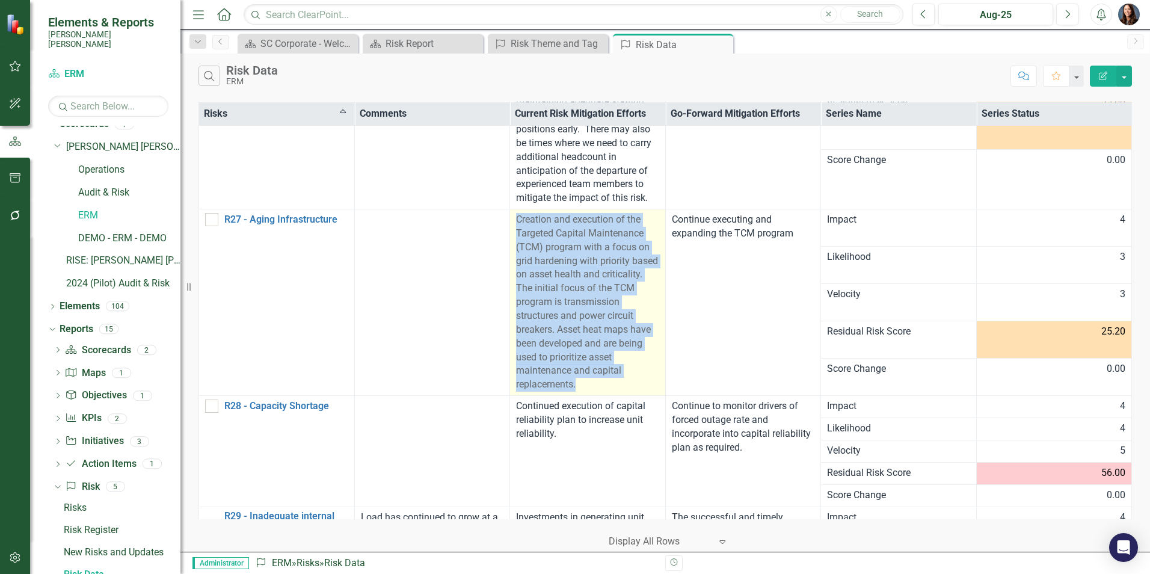
drag, startPoint x: 512, startPoint y: 206, endPoint x: 644, endPoint y: 364, distance: 206.7
click at [644, 364] on td "Creation and execution of the Targeted Capital Maintenance (TCM) program with a…" at bounding box center [588, 302] width 156 height 186
copy span "Creation and execution of the Targeted Capital Maintenance (TCM) program with a…"
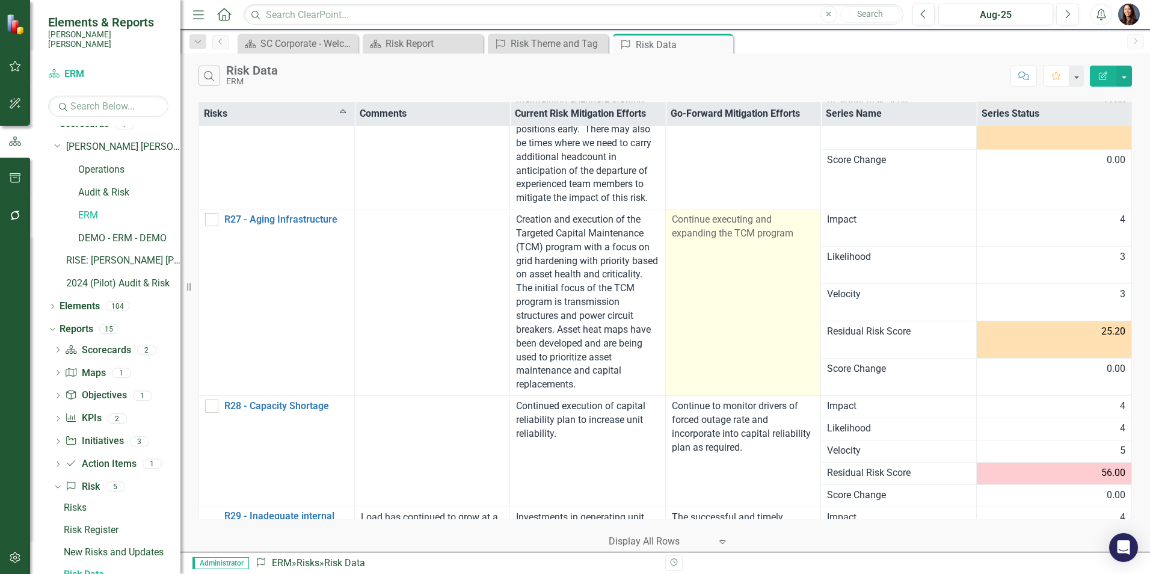
click at [722, 242] on td "Continue executing and expanding the TCM program" at bounding box center [743, 302] width 156 height 186
drag, startPoint x: 668, startPoint y: 203, endPoint x: 800, endPoint y: 230, distance: 135.5
click at [800, 230] on td "Continue executing and expanding the TCM program" at bounding box center [743, 302] width 156 height 186
copy span "Continue executing and expanding the TCM program"
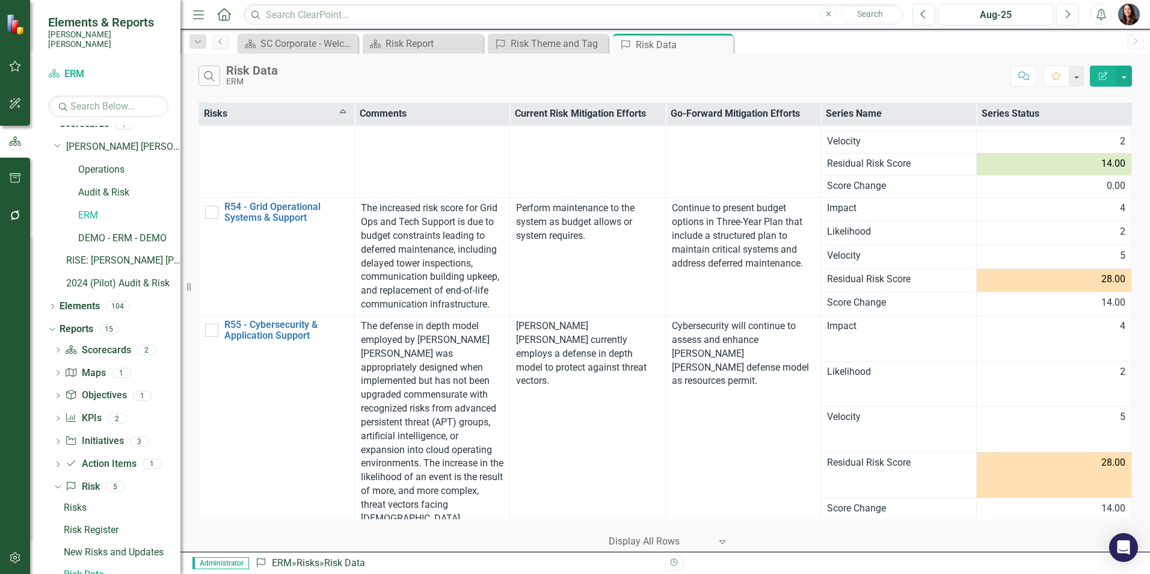
scroll to position [10063, 0]
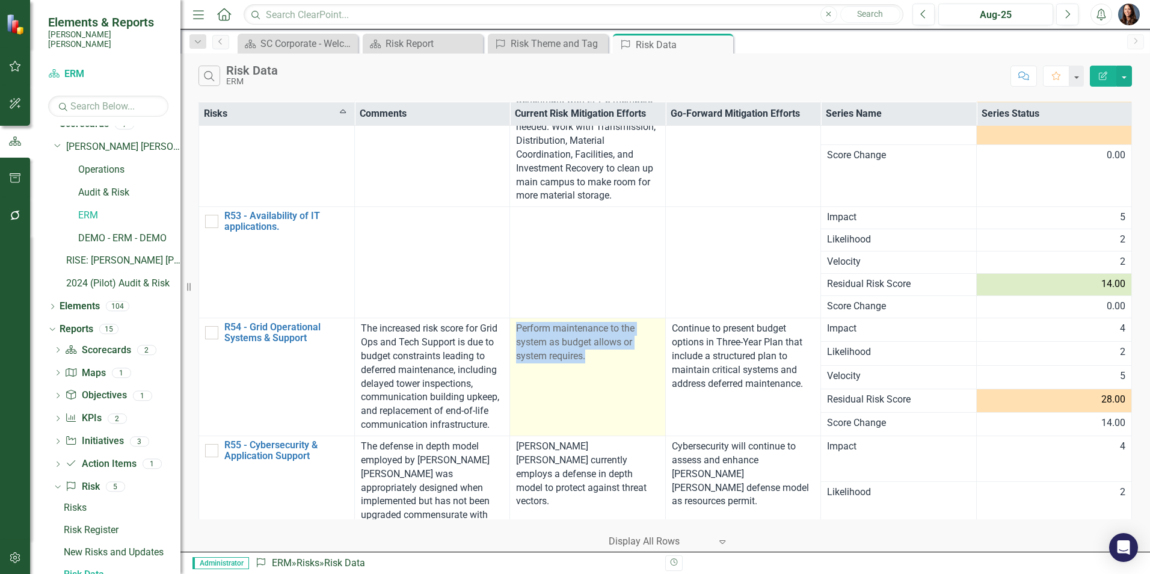
drag, startPoint x: 513, startPoint y: 270, endPoint x: 613, endPoint y: 308, distance: 106.8
click at [613, 322] on div "Perform maintenance to the system as budget allows or system requires." at bounding box center [587, 342] width 143 height 41
copy span "Perform maintenance to the system as budget allows or system requires."
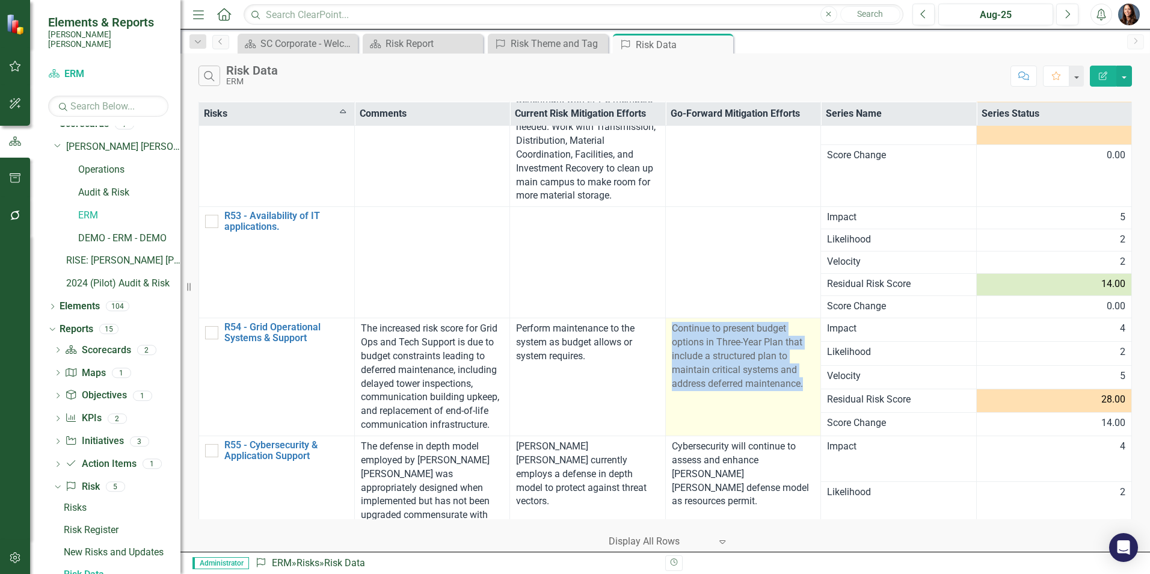
drag, startPoint x: 668, startPoint y: 272, endPoint x: 800, endPoint y: 332, distance: 145.3
click at [800, 332] on div "Continue to present budget options in Three-Year Plan that include a structured…" at bounding box center [743, 356] width 143 height 69
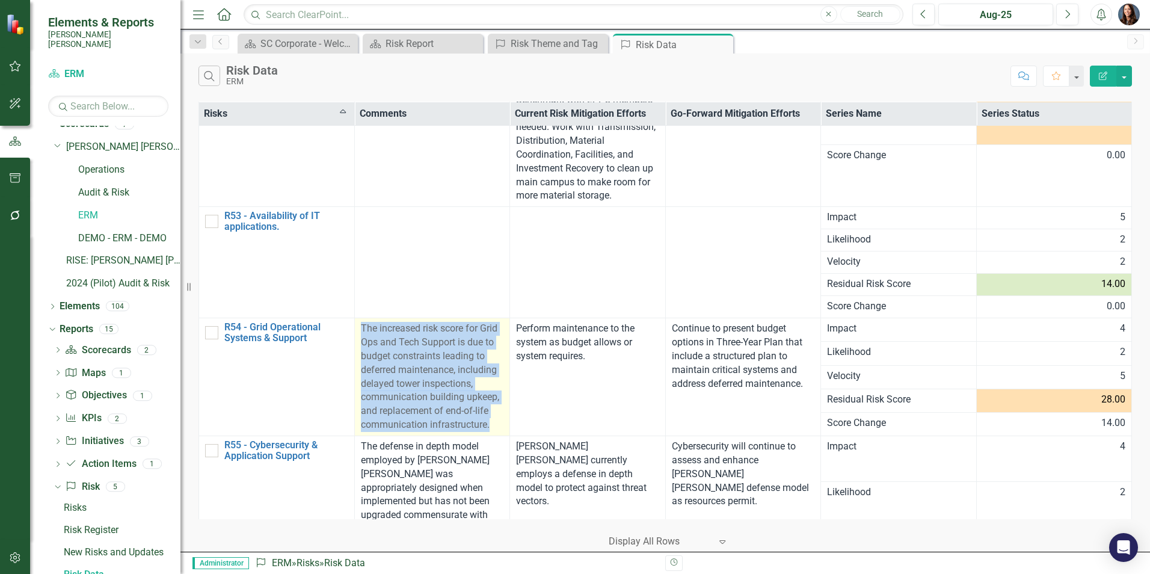
drag, startPoint x: 360, startPoint y: 271, endPoint x: 497, endPoint y: 369, distance: 168.4
click at [497, 369] on div "The increased risk score for Grid Ops and Tech Support is due to budget constra…" at bounding box center [432, 377] width 143 height 110
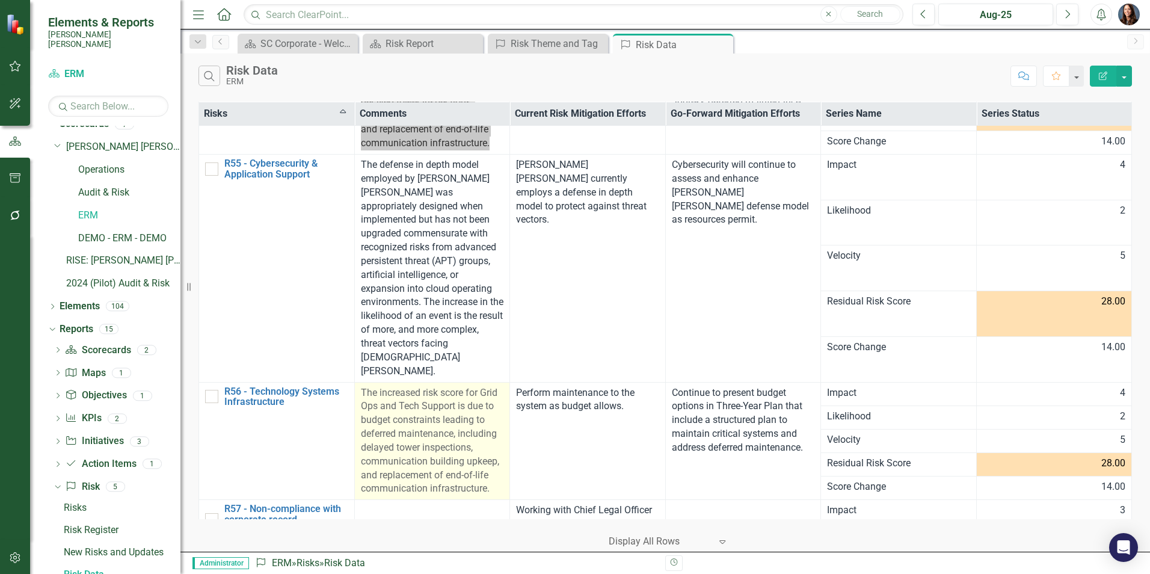
scroll to position [10364, 0]
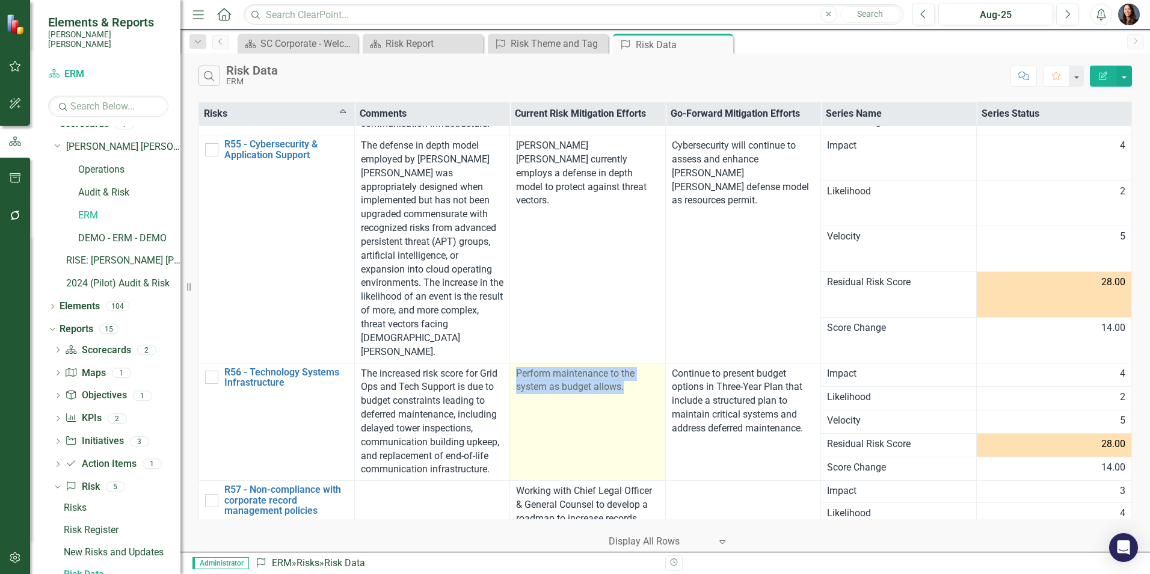
drag, startPoint x: 513, startPoint y: 289, endPoint x: 643, endPoint y: 315, distance: 132.4
click at [643, 363] on td "Perform maintenance to the system as budget allows." at bounding box center [588, 422] width 156 height 118
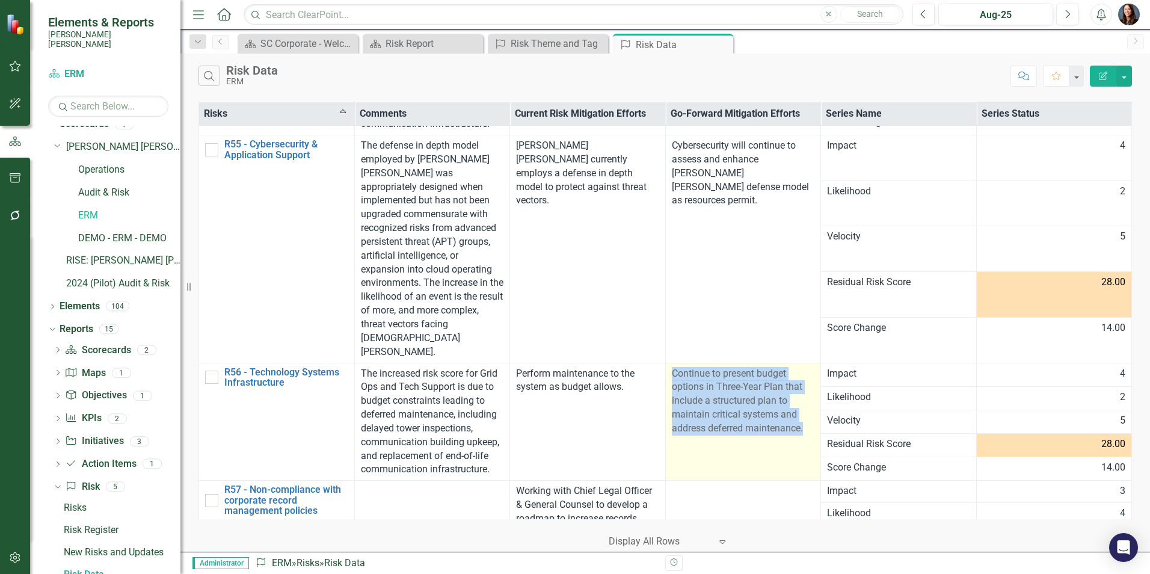
drag, startPoint x: 733, startPoint y: 326, endPoint x: 806, endPoint y: 354, distance: 77.8
click at [806, 363] on td "Continue to present budget options in Three-Year Plan that include a structured…" at bounding box center [743, 422] width 156 height 118
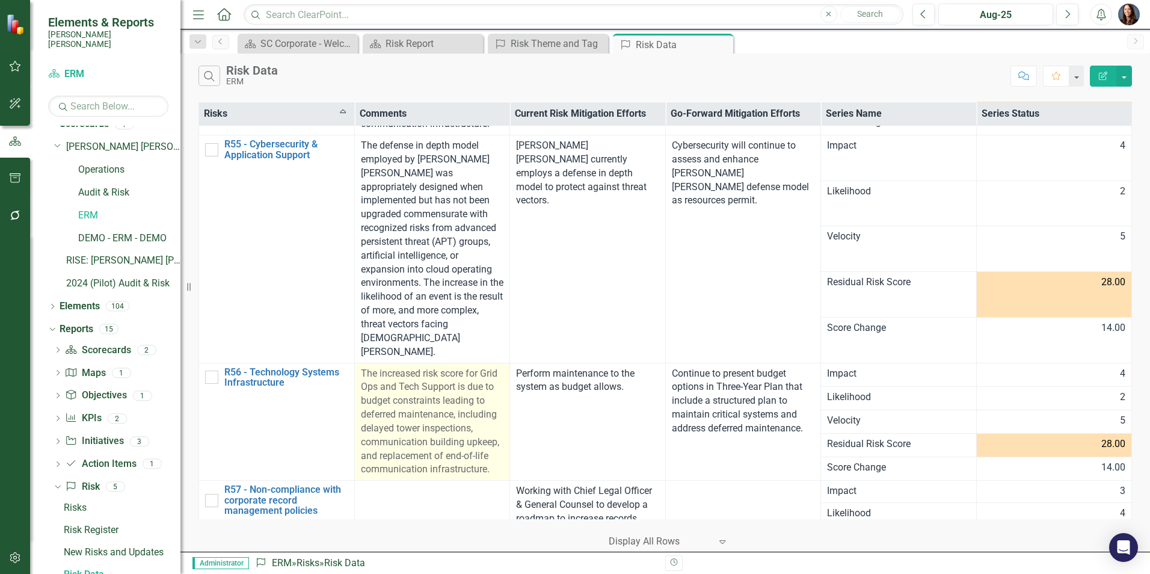
click at [375, 367] on span "The increased risk score for Grid Ops and Tech Support is due to budget constra…" at bounding box center [430, 421] width 138 height 108
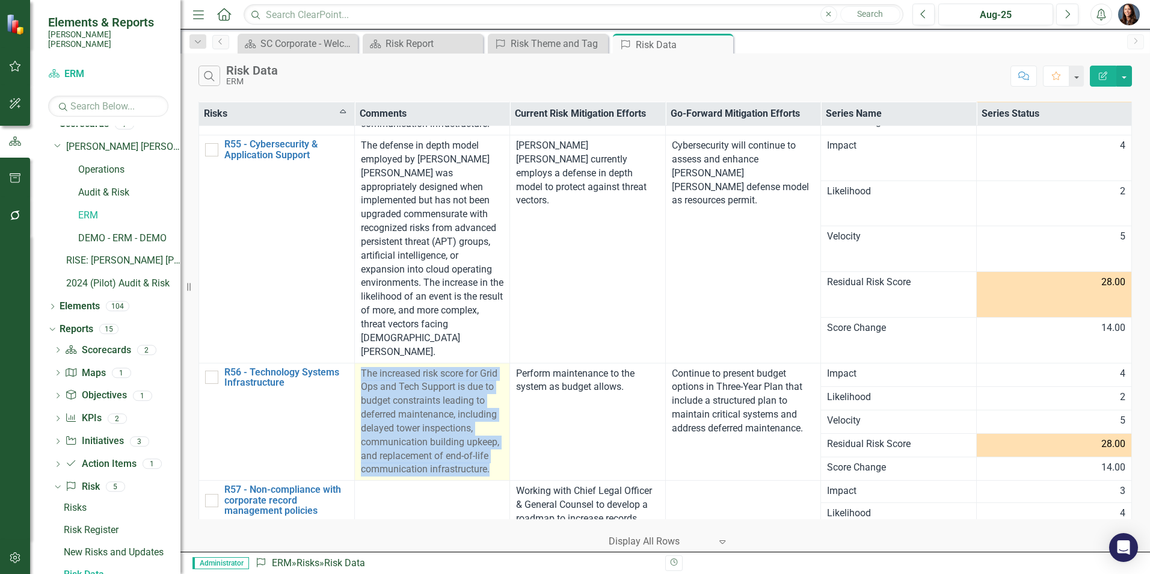
drag, startPoint x: 359, startPoint y: 288, endPoint x: 504, endPoint y: 393, distance: 179.1
click at [504, 393] on td "The increased risk score for Grid Ops and Tech Support is due to budget constra…" at bounding box center [432, 422] width 156 height 118
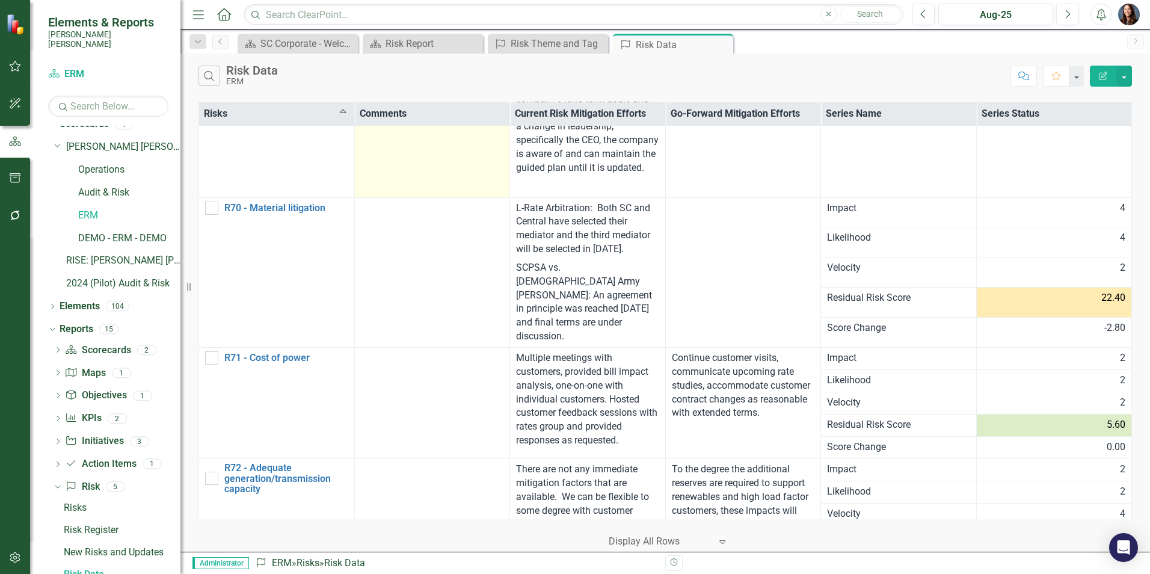
scroll to position [14333, 0]
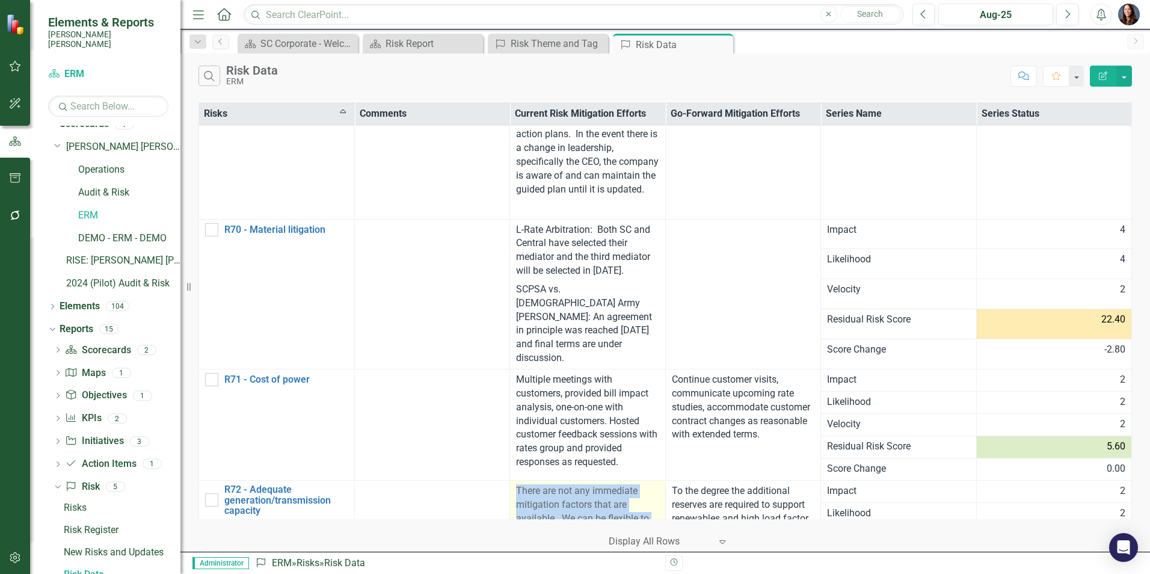
drag, startPoint x: 514, startPoint y: 311, endPoint x: 626, endPoint y: 382, distance: 133.3
click at [626, 484] on div "There are not any immediate mitigation factors that are available. We can be fl…" at bounding box center [587, 525] width 143 height 82
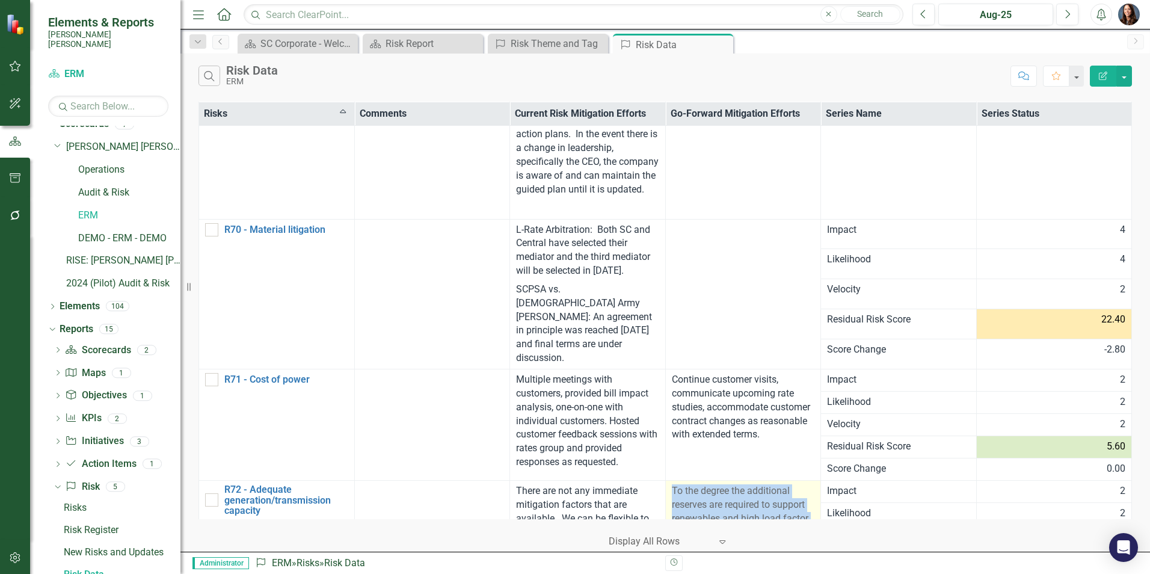
drag, startPoint x: 668, startPoint y: 307, endPoint x: 784, endPoint y: 366, distance: 130.2
click at [784, 484] on div "To the degree the additional reserves are required to support renewables and hi…" at bounding box center [743, 518] width 143 height 69
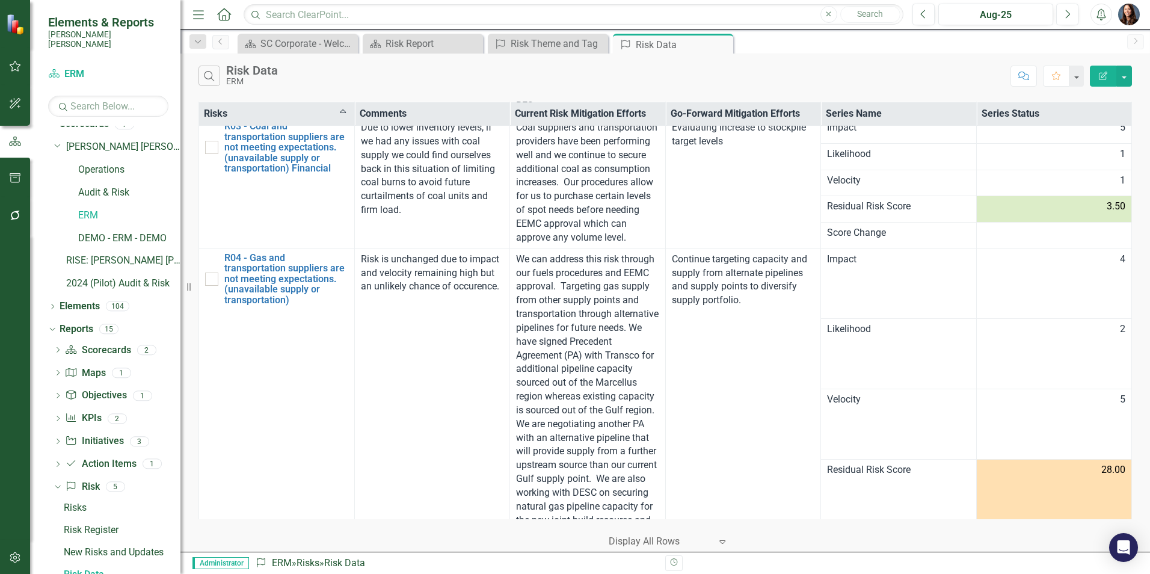
scroll to position [0, 0]
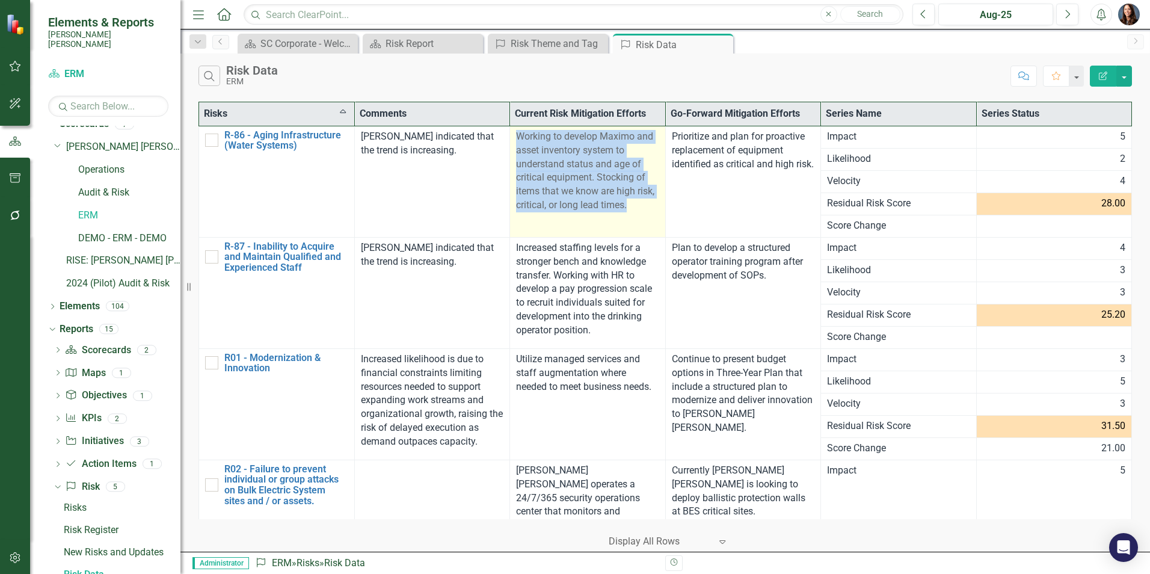
drag, startPoint x: 514, startPoint y: 137, endPoint x: 655, endPoint y: 205, distance: 157.6
click at [656, 205] on td "Working to develop Maximo and asset inventory system to understand status and a…" at bounding box center [588, 181] width 156 height 111
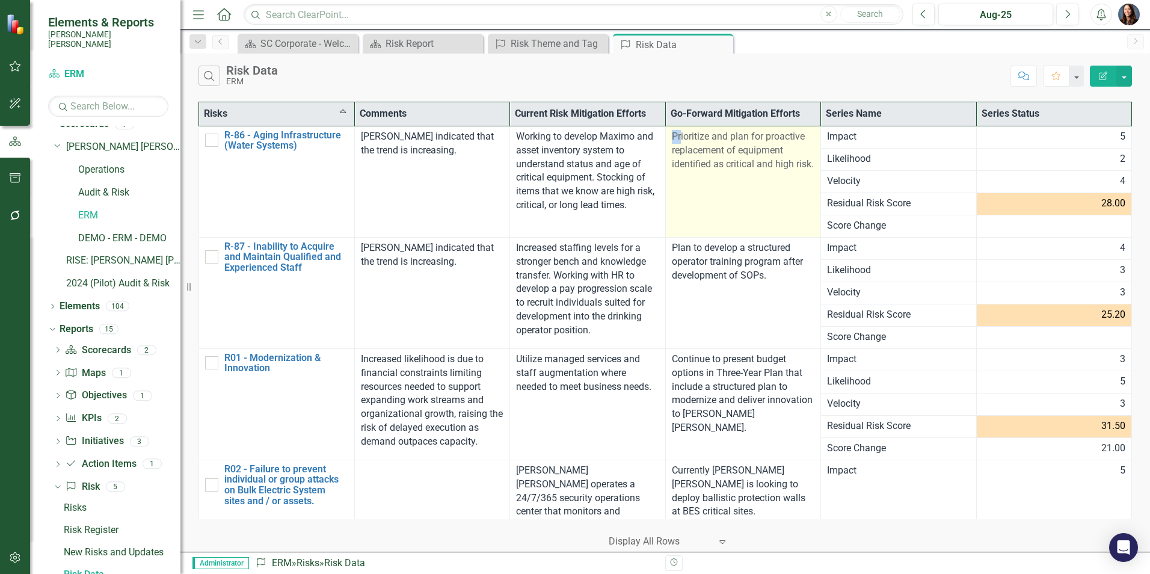
drag, startPoint x: 667, startPoint y: 132, endPoint x: 680, endPoint y: 139, distance: 15.1
click at [677, 138] on span "Prioritize and plan for proactive replacement of equipment identified as critic…" at bounding box center [743, 149] width 142 height 39
drag, startPoint x: 680, startPoint y: 139, endPoint x: 725, endPoint y: 177, distance: 59.3
click at [731, 171] on div "Prioritize and plan for proactive replacement of equipment identified as critic…" at bounding box center [743, 150] width 143 height 41
drag, startPoint x: 667, startPoint y: 132, endPoint x: 719, endPoint y: 179, distance: 69.8
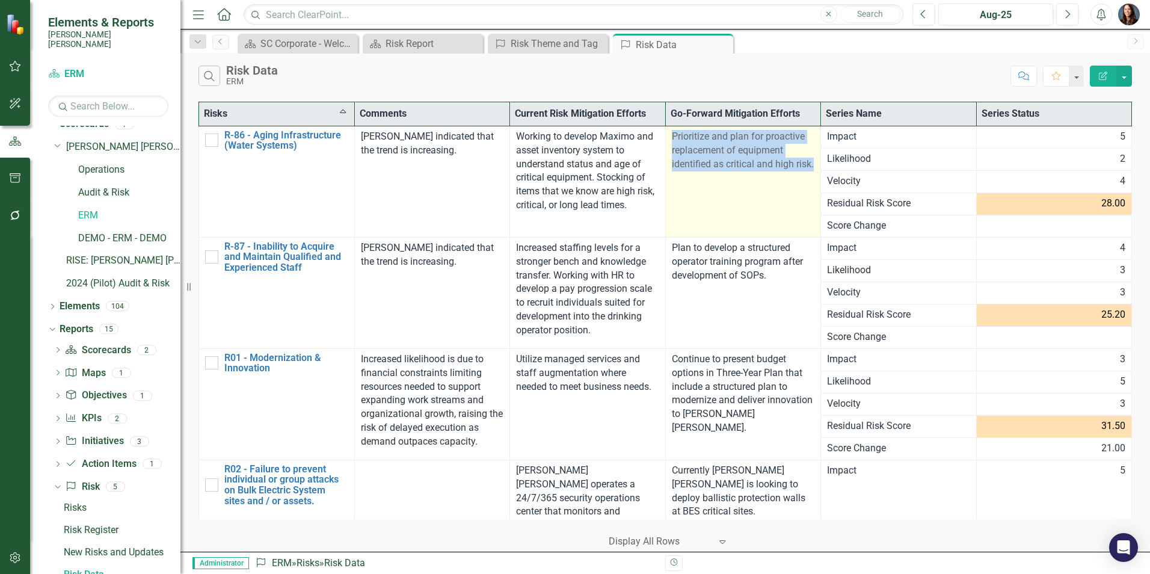
click at [719, 171] on div "Prioritize and plan for proactive replacement of equipment identified as critic…" at bounding box center [743, 150] width 143 height 41
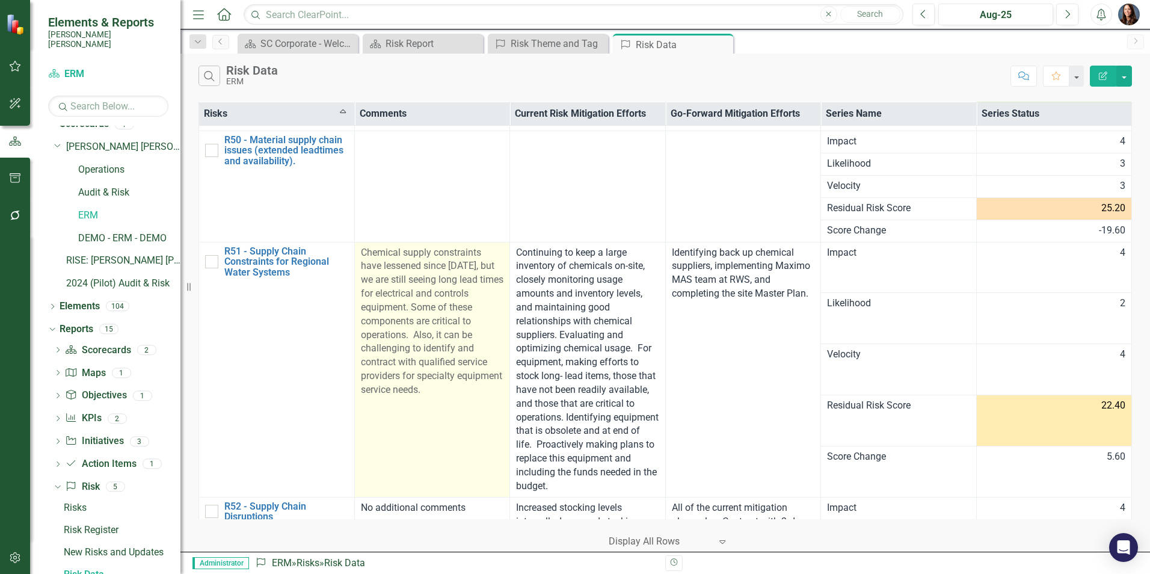
scroll to position [9441, 0]
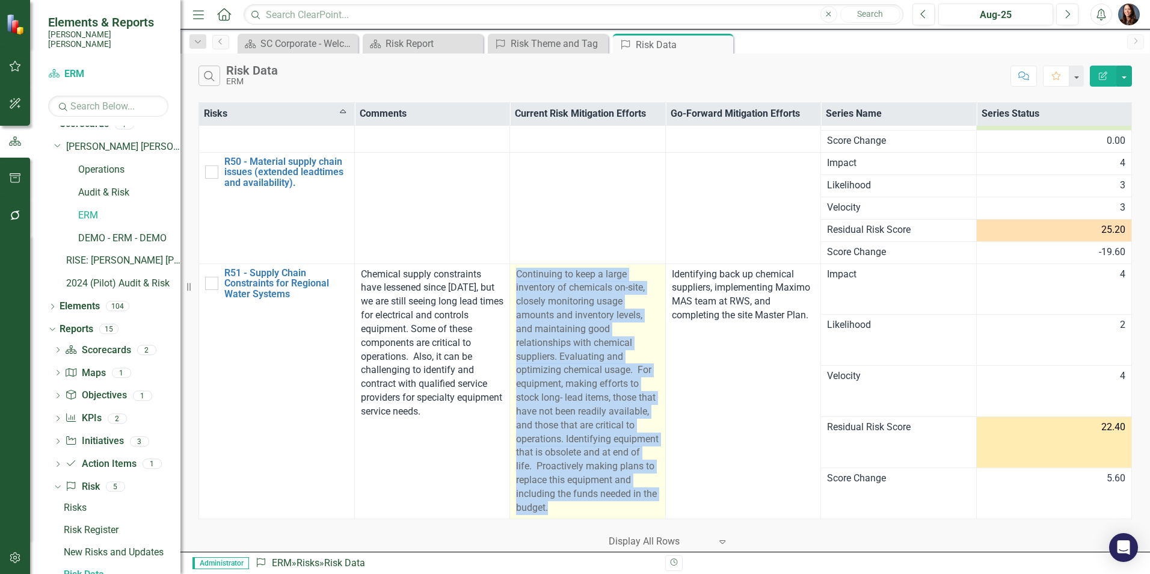
drag, startPoint x: 514, startPoint y: 215, endPoint x: 636, endPoint y: 448, distance: 262.8
click at [636, 448] on div "Continuing to keep a large inventory of chemicals on-site, closely monitoring u…" at bounding box center [587, 391] width 143 height 247
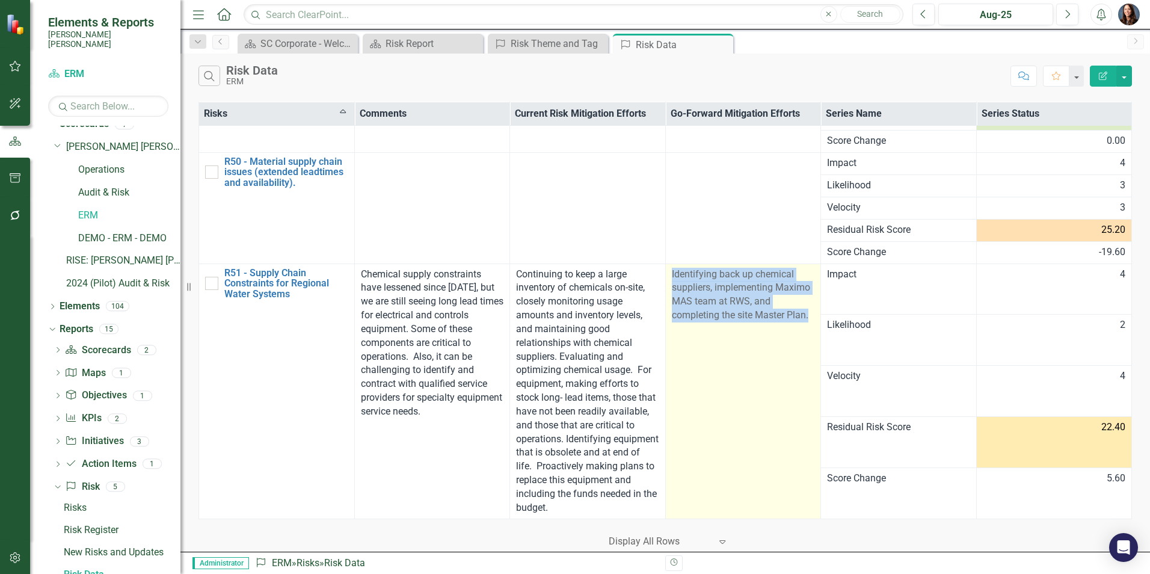
drag, startPoint x: 667, startPoint y: 218, endPoint x: 802, endPoint y: 263, distance: 142.2
click at [802, 268] on span "Identifying back up chemical suppliers, implementing Maximo MAS team at RWS, an…" at bounding box center [741, 294] width 138 height 53
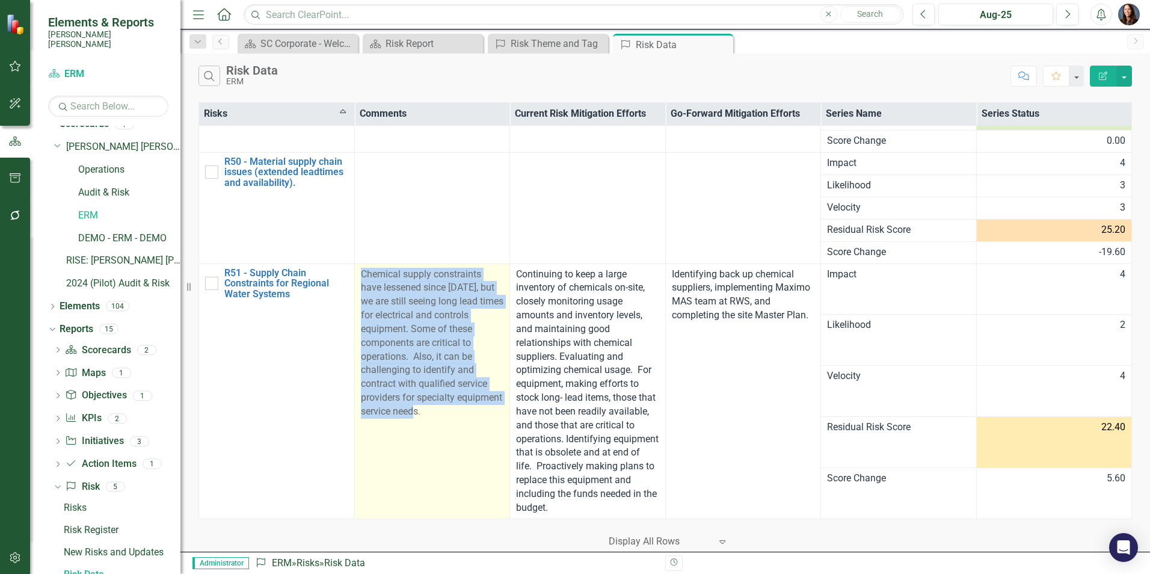
drag, startPoint x: 359, startPoint y: 216, endPoint x: 474, endPoint y: 358, distance: 183.4
click at [474, 358] on div "Chemical supply constraints have lessened since [DATE], but we are still seeing…" at bounding box center [432, 343] width 143 height 151
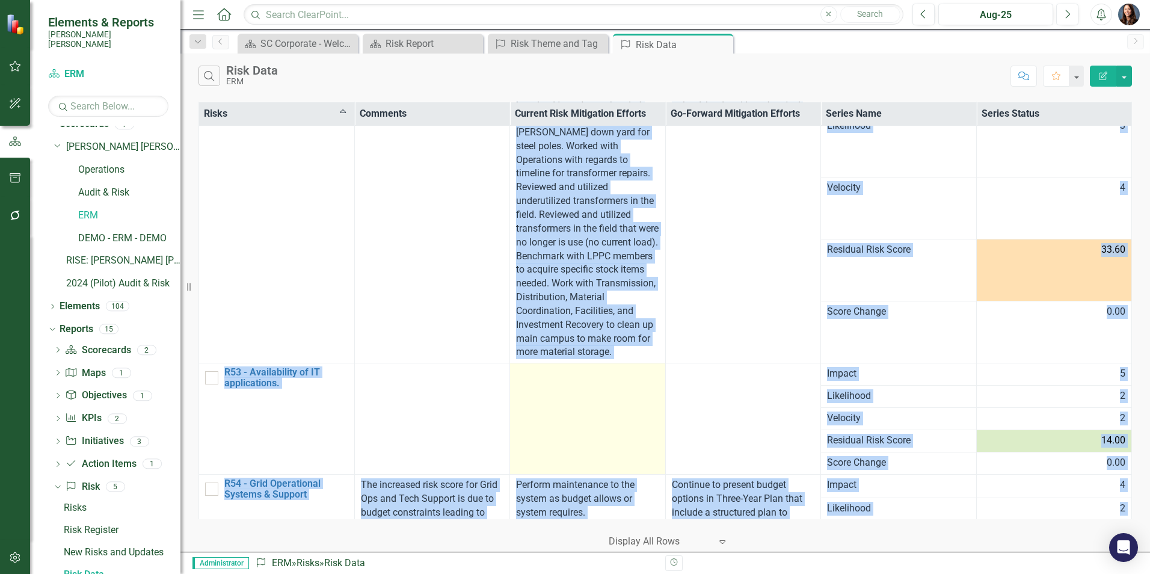
scroll to position [9940, 0]
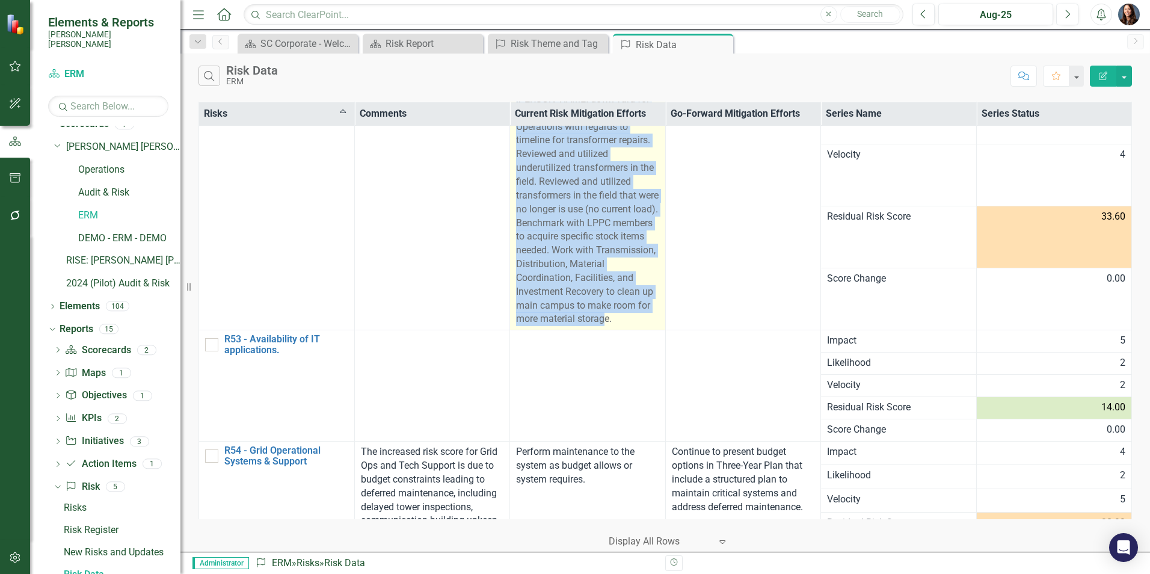
drag, startPoint x: 514, startPoint y: 230, endPoint x: 654, endPoint y: 262, distance: 143.6
click at [655, 261] on td "Increased stocking levels internally. Increased stocking levels with suppliers.…" at bounding box center [588, 175] width 156 height 310
drag, startPoint x: 654, startPoint y: 262, endPoint x: 568, endPoint y: 204, distance: 103.1
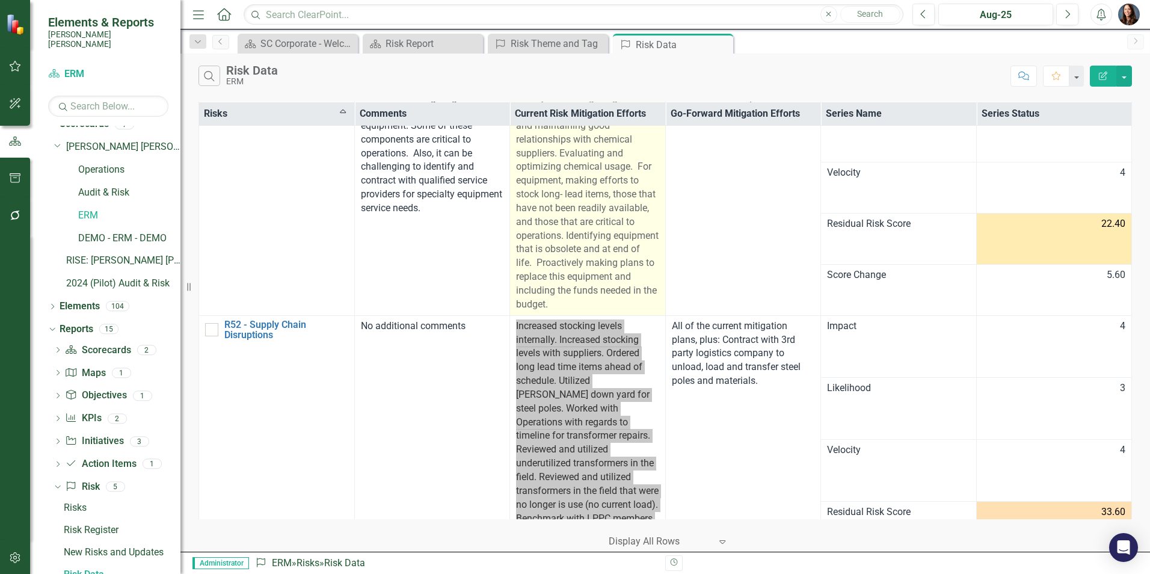
scroll to position [9699, 0]
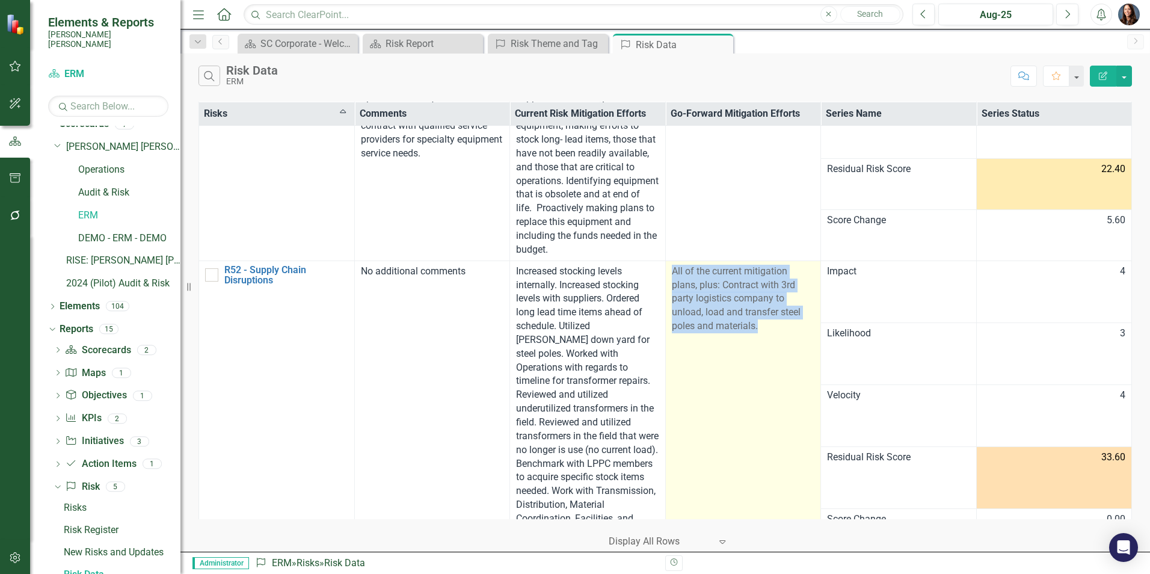
drag, startPoint x: 668, startPoint y: 215, endPoint x: 794, endPoint y: 276, distance: 140.4
click at [794, 276] on div "All of the current mitigation plans, plus: Contract with 3rd party logistics co…" at bounding box center [743, 299] width 143 height 69
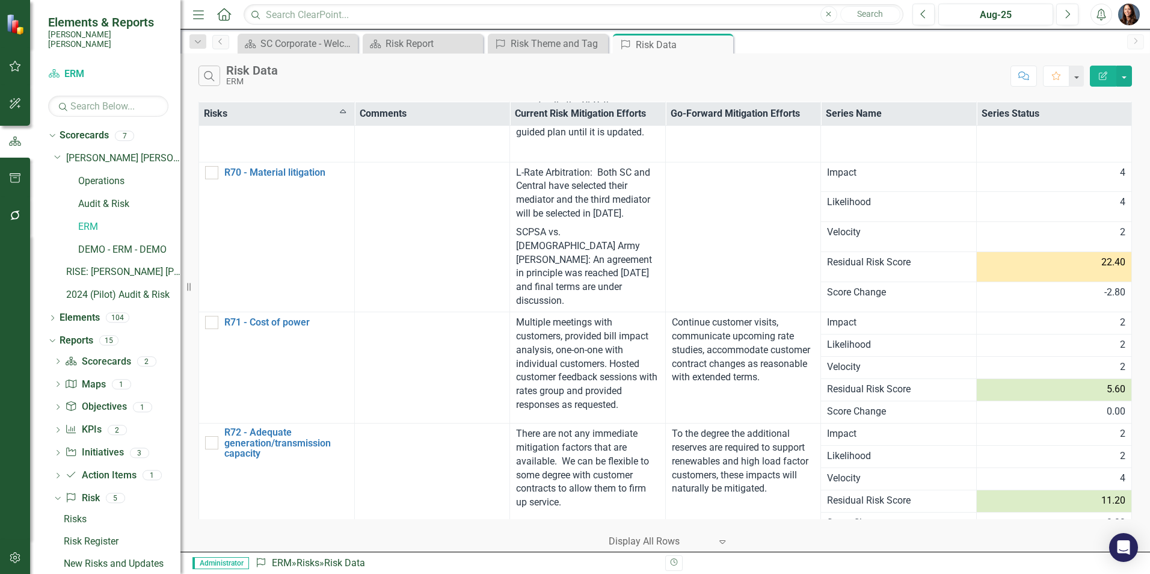
scroll to position [14450, 0]
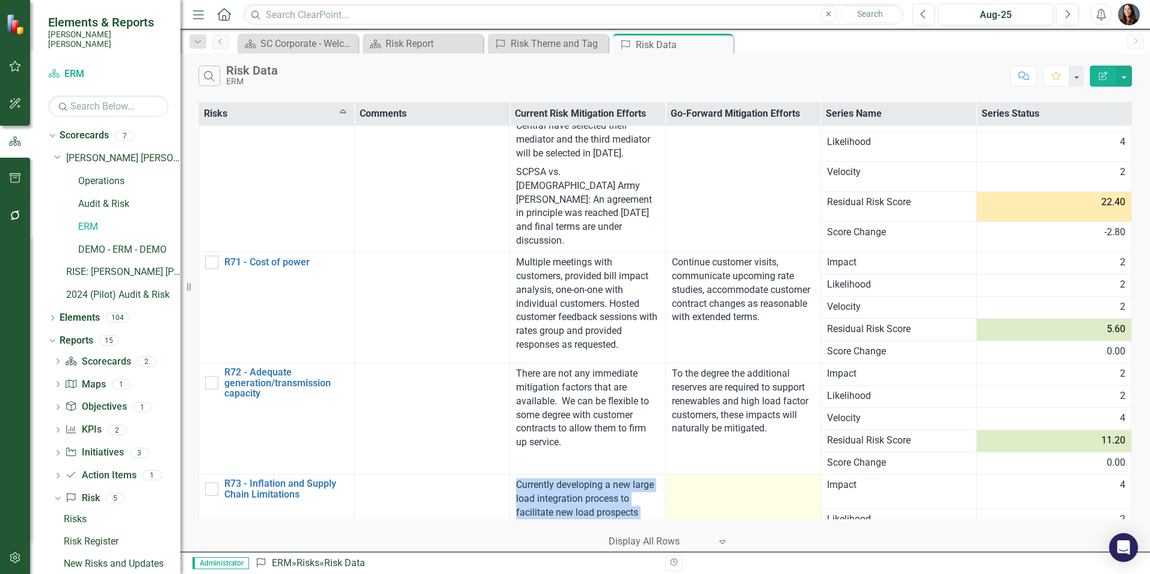
drag, startPoint x: 514, startPoint y: 304, endPoint x: 667, endPoint y: 459, distance: 217.7
click at [667, 474] on tr "R73 - Inflation and Supply Chain Limitations Link Map View Link Map Edit Edit R…" at bounding box center [665, 491] width 933 height 34
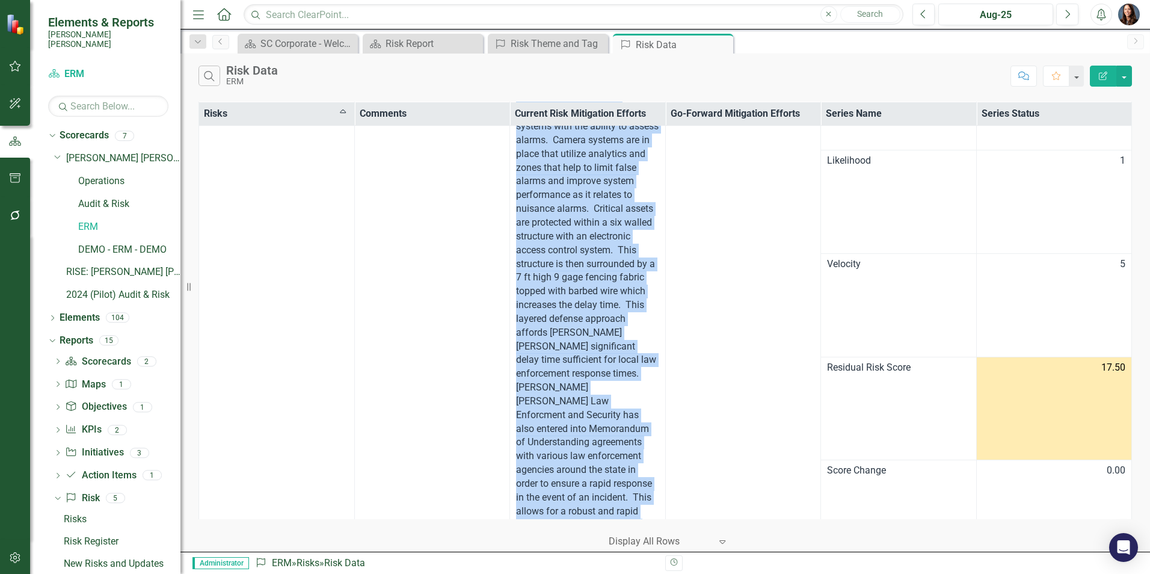
scroll to position [493, 0]
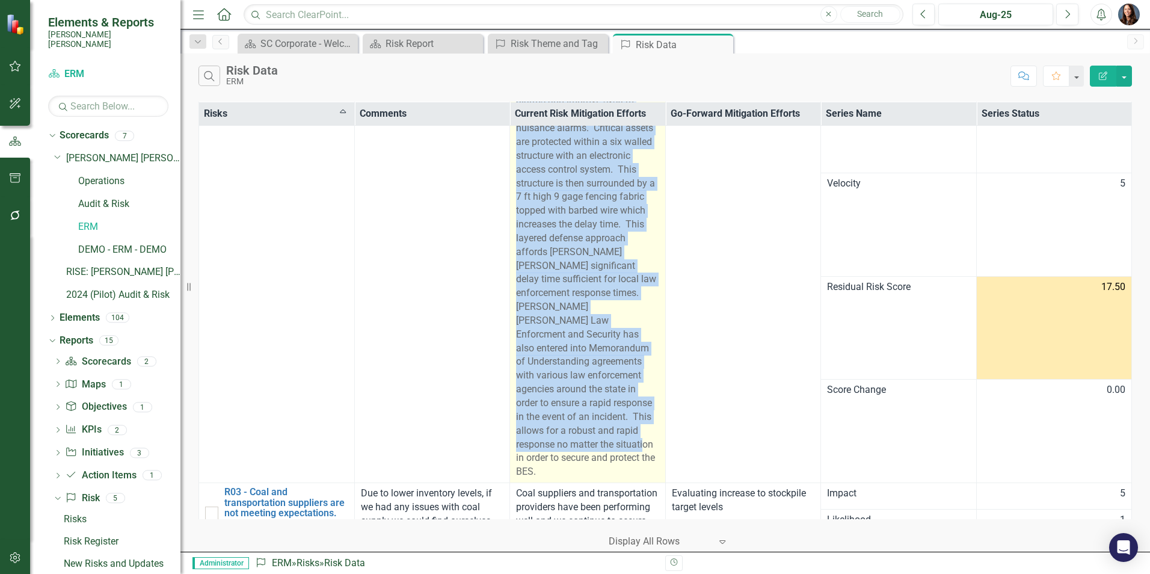
drag, startPoint x: 514, startPoint y: 167, endPoint x: 643, endPoint y: 428, distance: 291.0
click at [643, 428] on div "[PERSON_NAME] [PERSON_NAME] operates a 24/7/365 security operations center that…" at bounding box center [587, 225] width 143 height 508
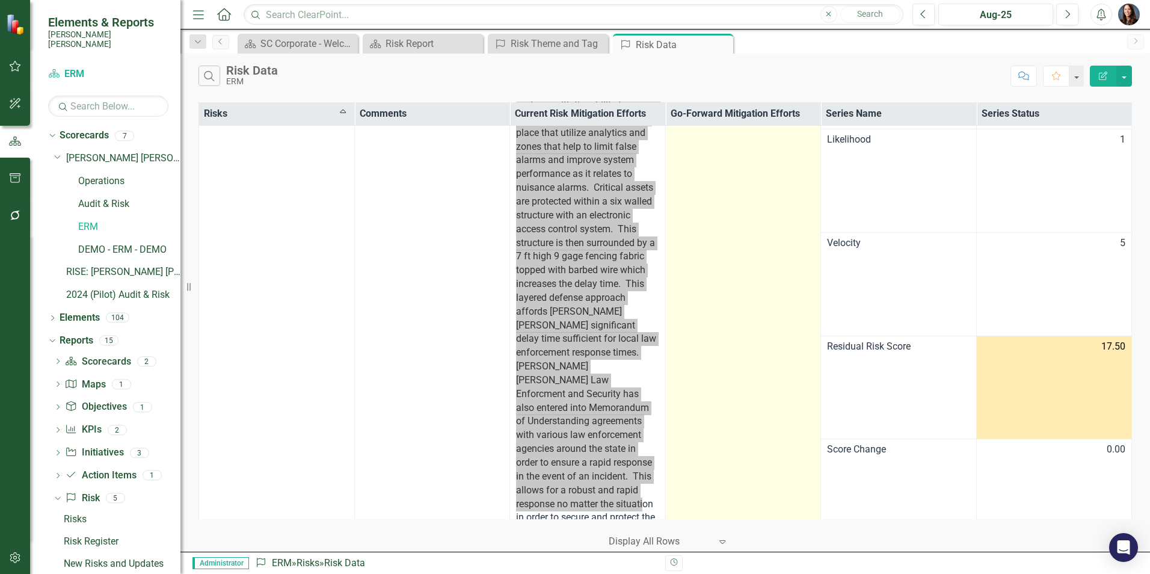
scroll to position [192, 0]
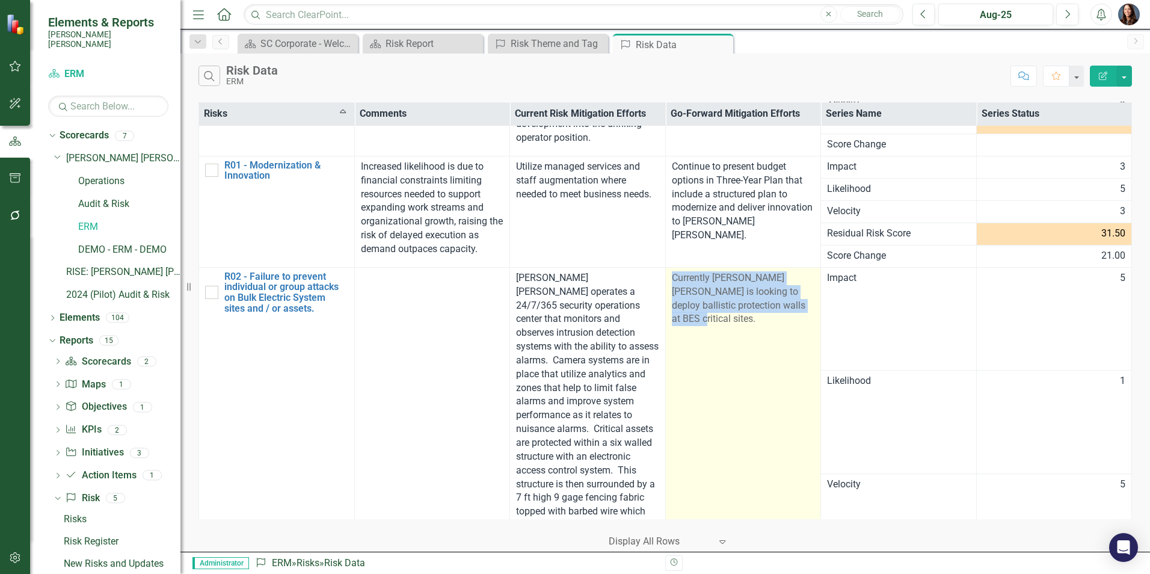
drag, startPoint x: 668, startPoint y: 275, endPoint x: 728, endPoint y: 320, distance: 74.8
click at [728, 320] on div "Currently [PERSON_NAME] [PERSON_NAME] is looking to deploy ballistic protection…" at bounding box center [743, 298] width 143 height 55
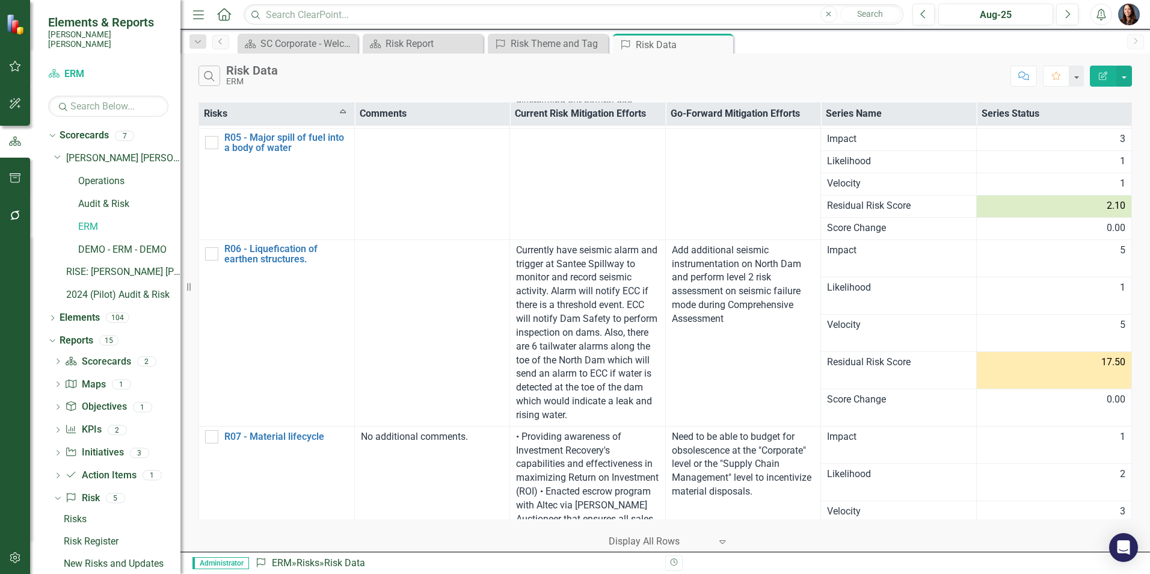
scroll to position [1335, 0]
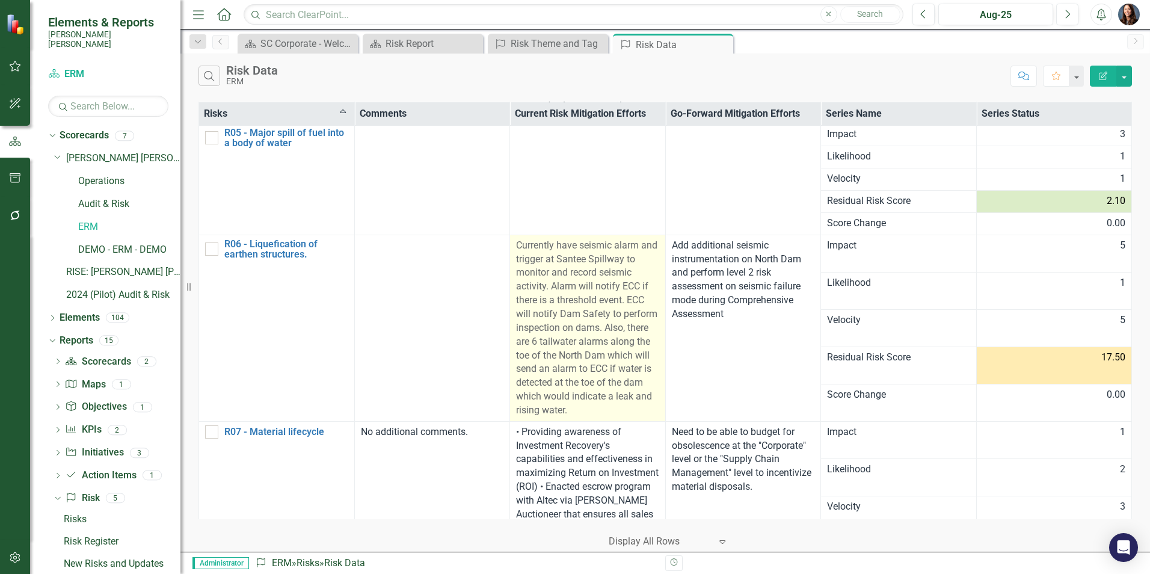
click at [512, 235] on td "Currently have seismic alarm and trigger at Santee Spillway to monitor and reco…" at bounding box center [588, 328] width 156 height 186
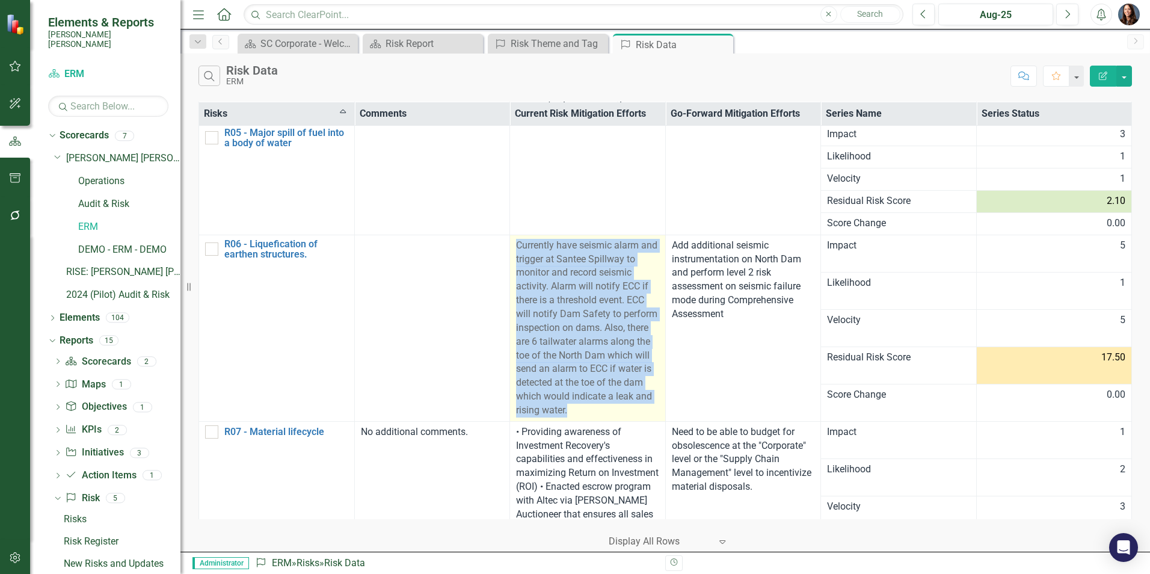
drag, startPoint x: 514, startPoint y: 232, endPoint x: 651, endPoint y: 392, distance: 210.3
click at [651, 392] on div "Currently have seismic alarm and trigger at Santee Spillway to monitor and reco…" at bounding box center [587, 328] width 143 height 179
drag, startPoint x: 650, startPoint y: 391, endPoint x: 556, endPoint y: 319, distance: 119.2
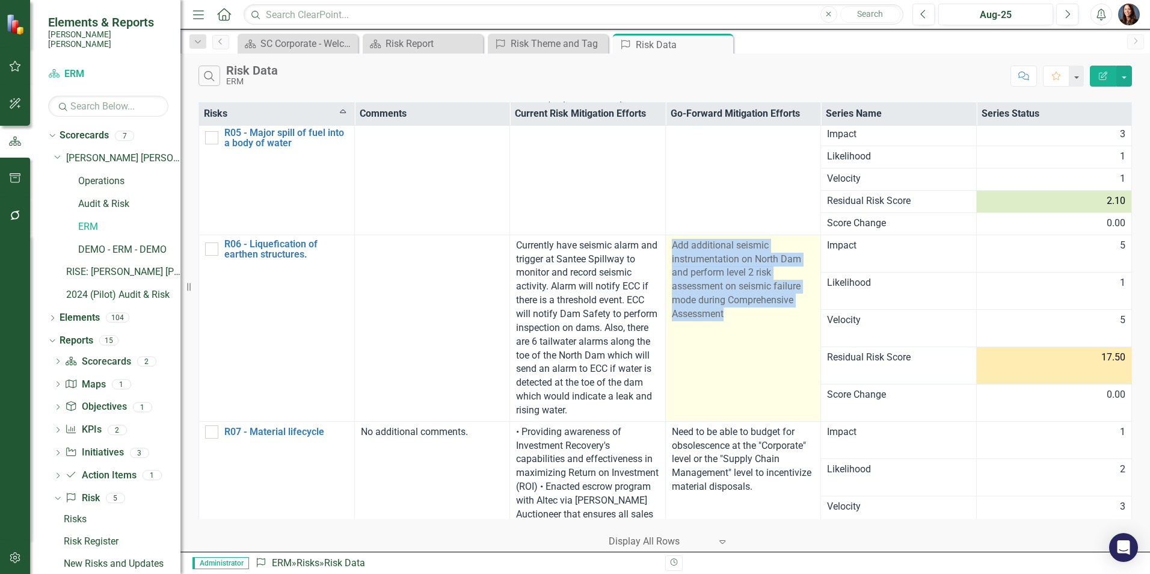
drag, startPoint x: 668, startPoint y: 229, endPoint x: 764, endPoint y: 301, distance: 119.8
click at [764, 301] on div "Add additional seismic instrumentation on North Dam and perform level 2 risk as…" at bounding box center [743, 280] width 143 height 82
